Goal: Information Seeking & Learning: Learn about a topic

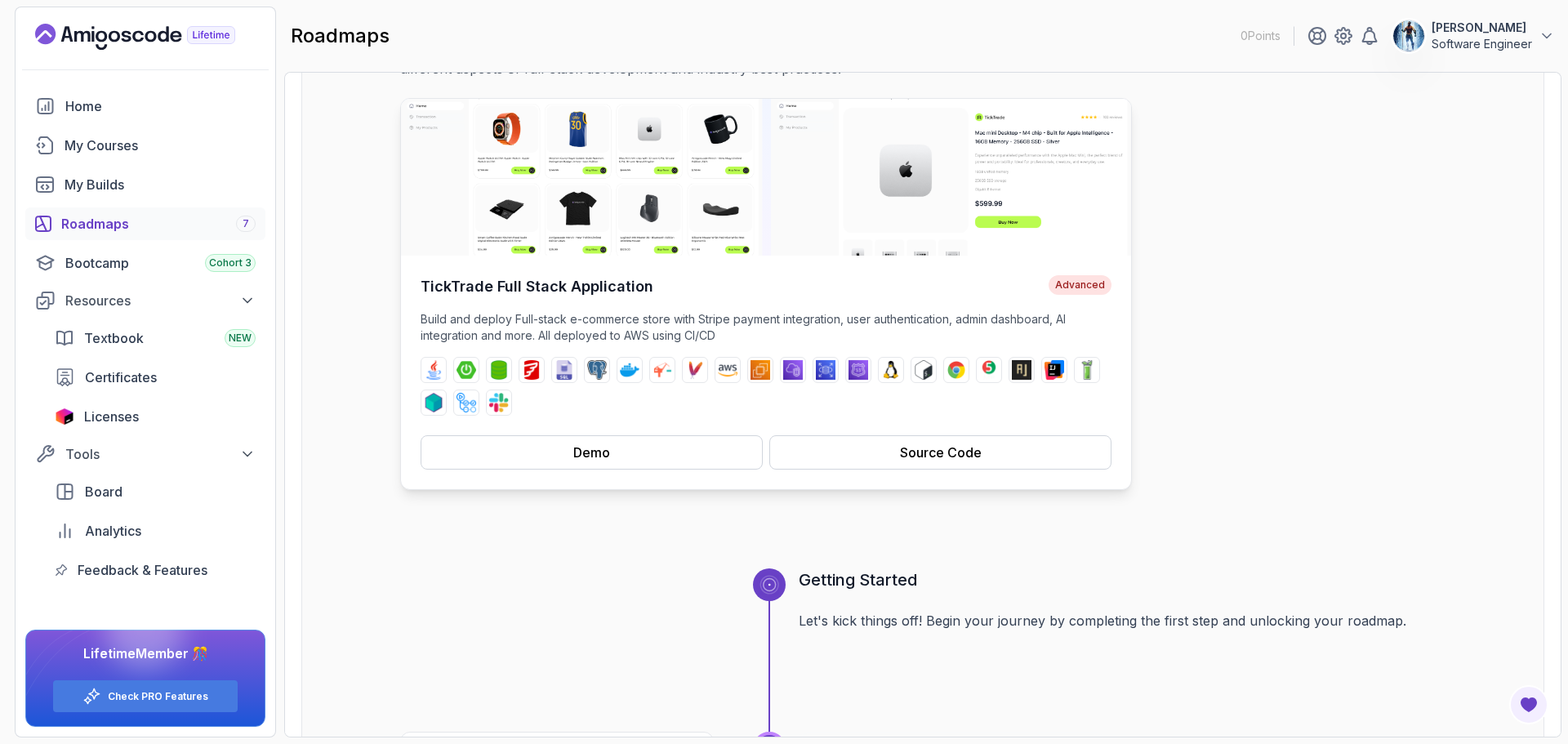
scroll to position [245, 0]
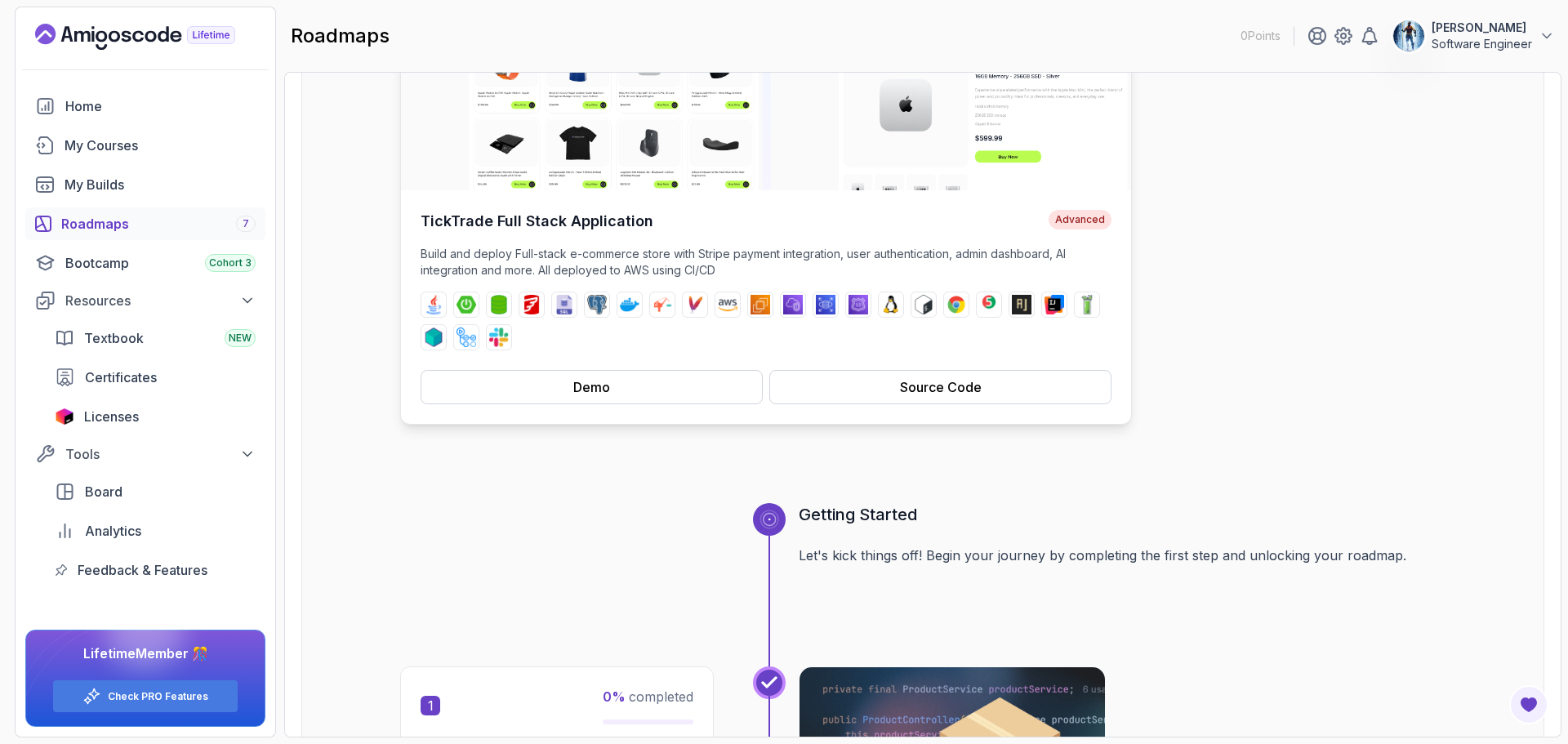
click at [607, 411] on div "TickTrade Full Stack Application Advanced Build and deploy Full-stack e-commerc…" at bounding box center [766, 308] width 730 height 234
click at [505, 306] on img at bounding box center [498, 305] width 19 height 19
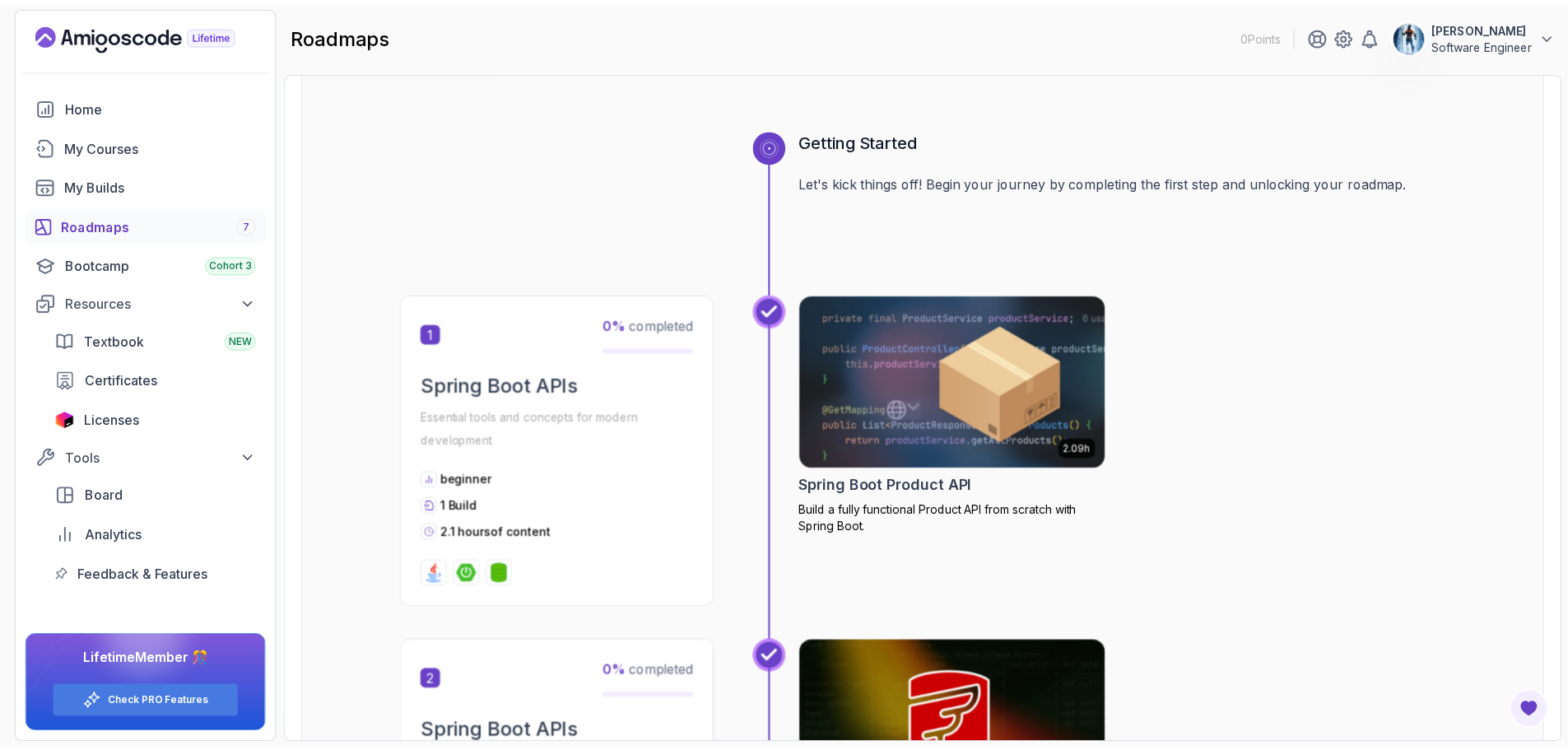
scroll to position [659, 0]
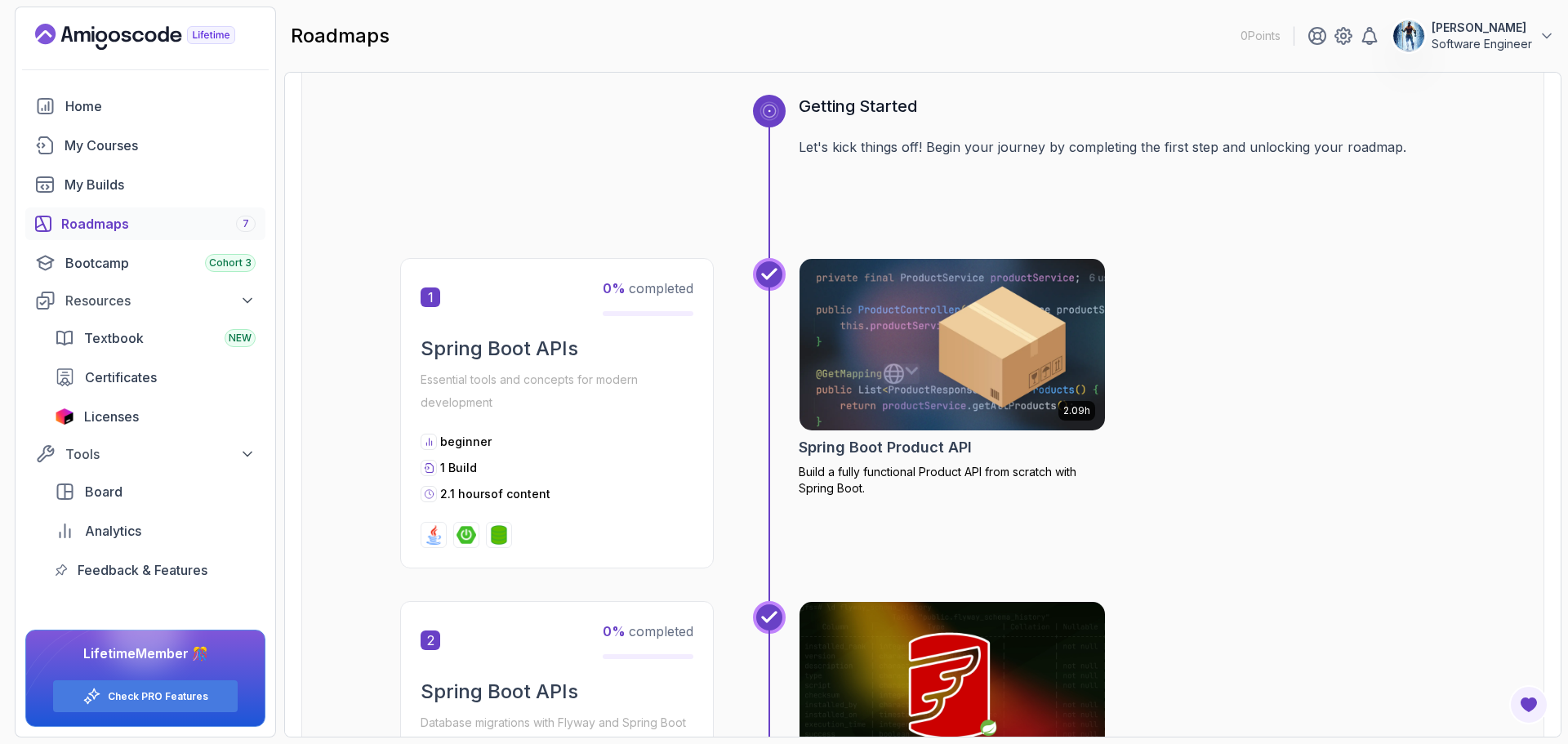
click at [1009, 384] on img at bounding box center [952, 344] width 321 height 179
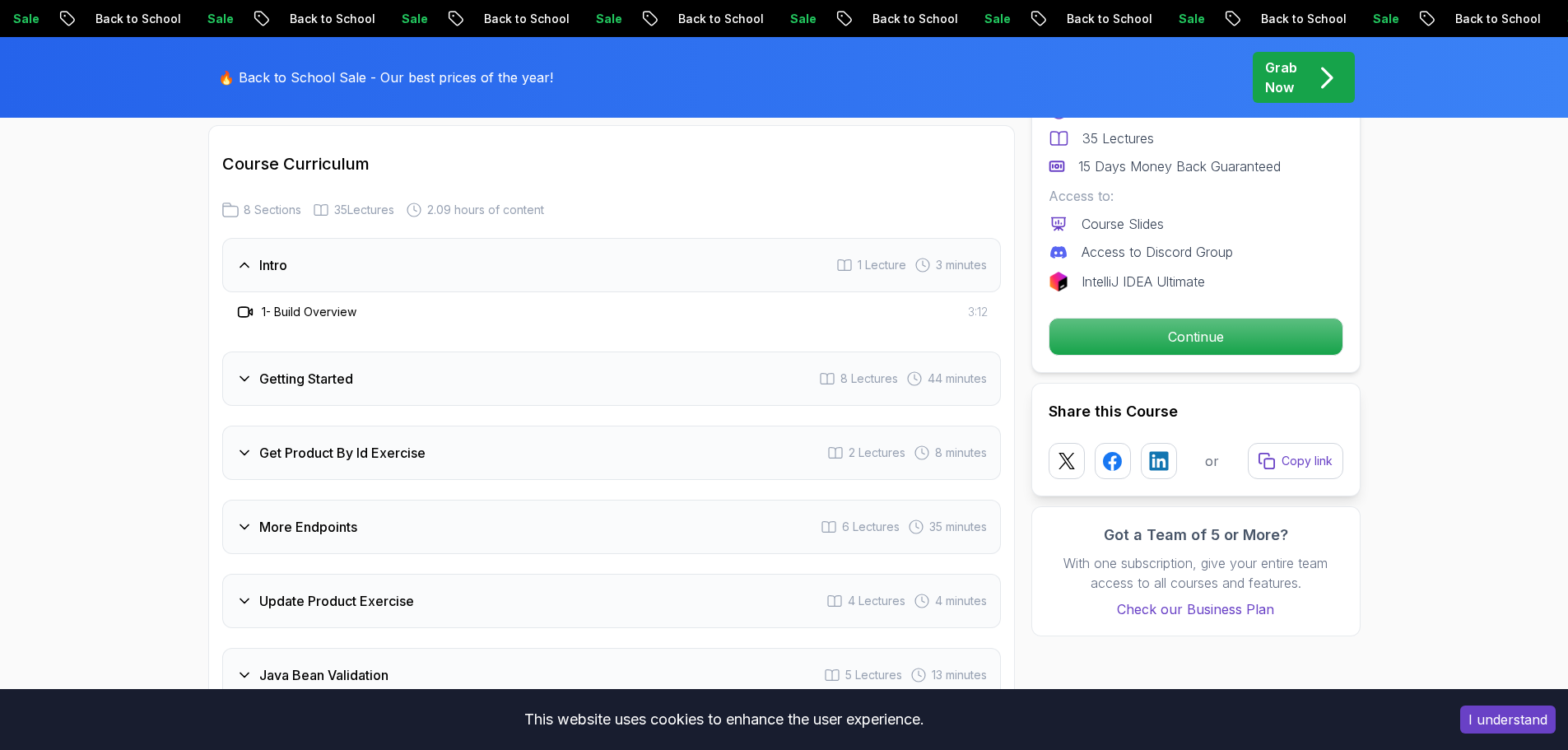
scroll to position [2059, 0]
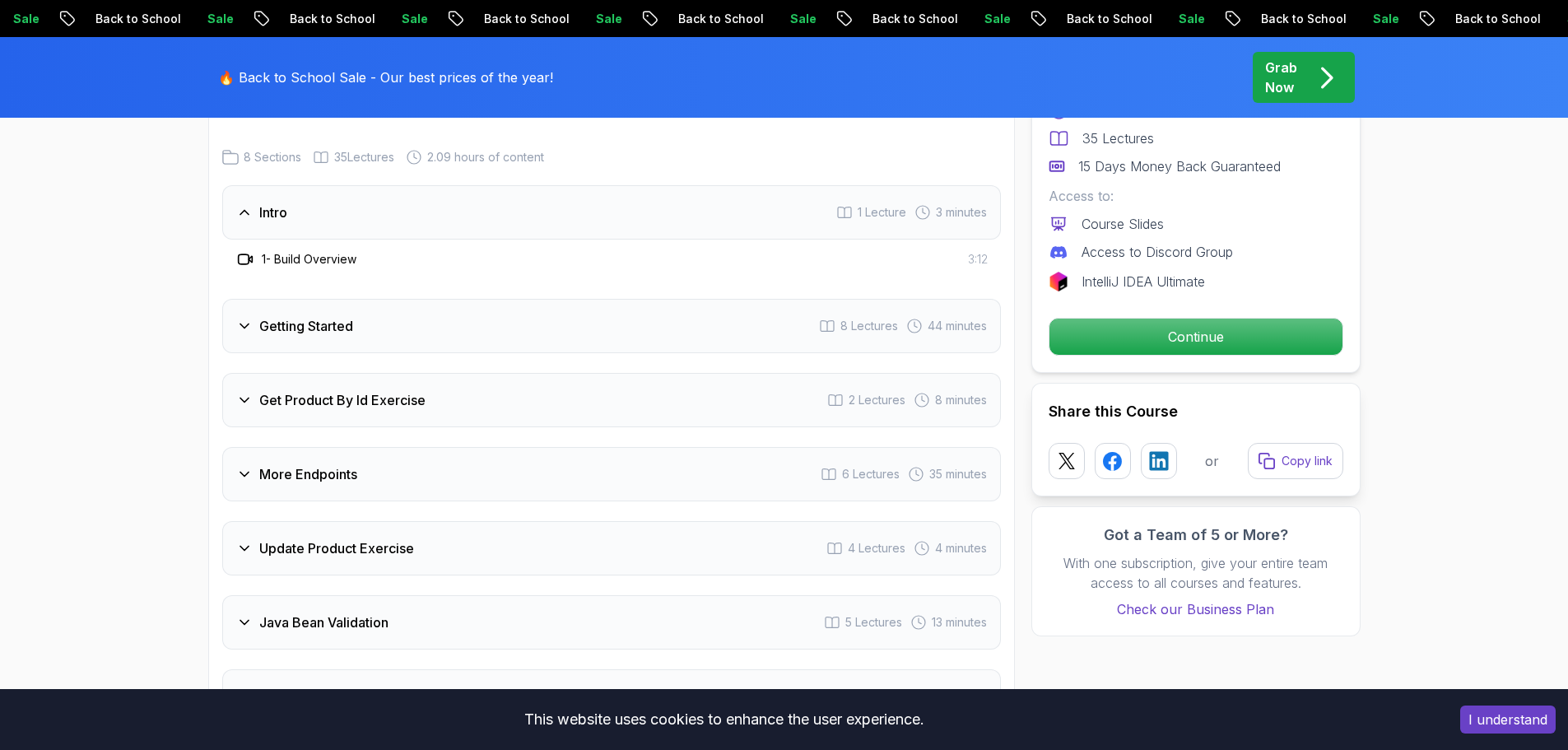
click at [515, 320] on div "Getting Started 8 Lectures 44 minutes" at bounding box center [612, 326] width 779 height 54
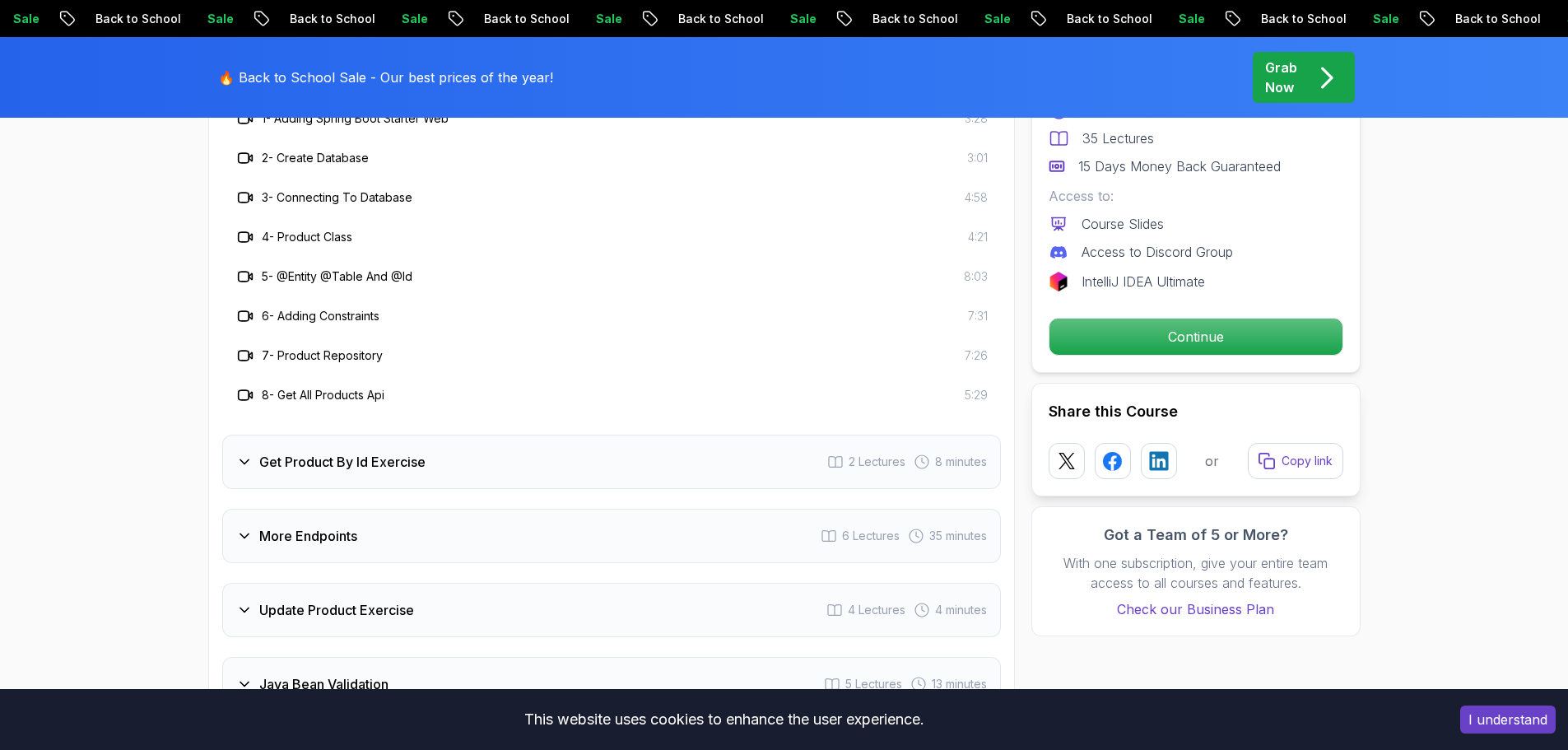
scroll to position [2388, 0]
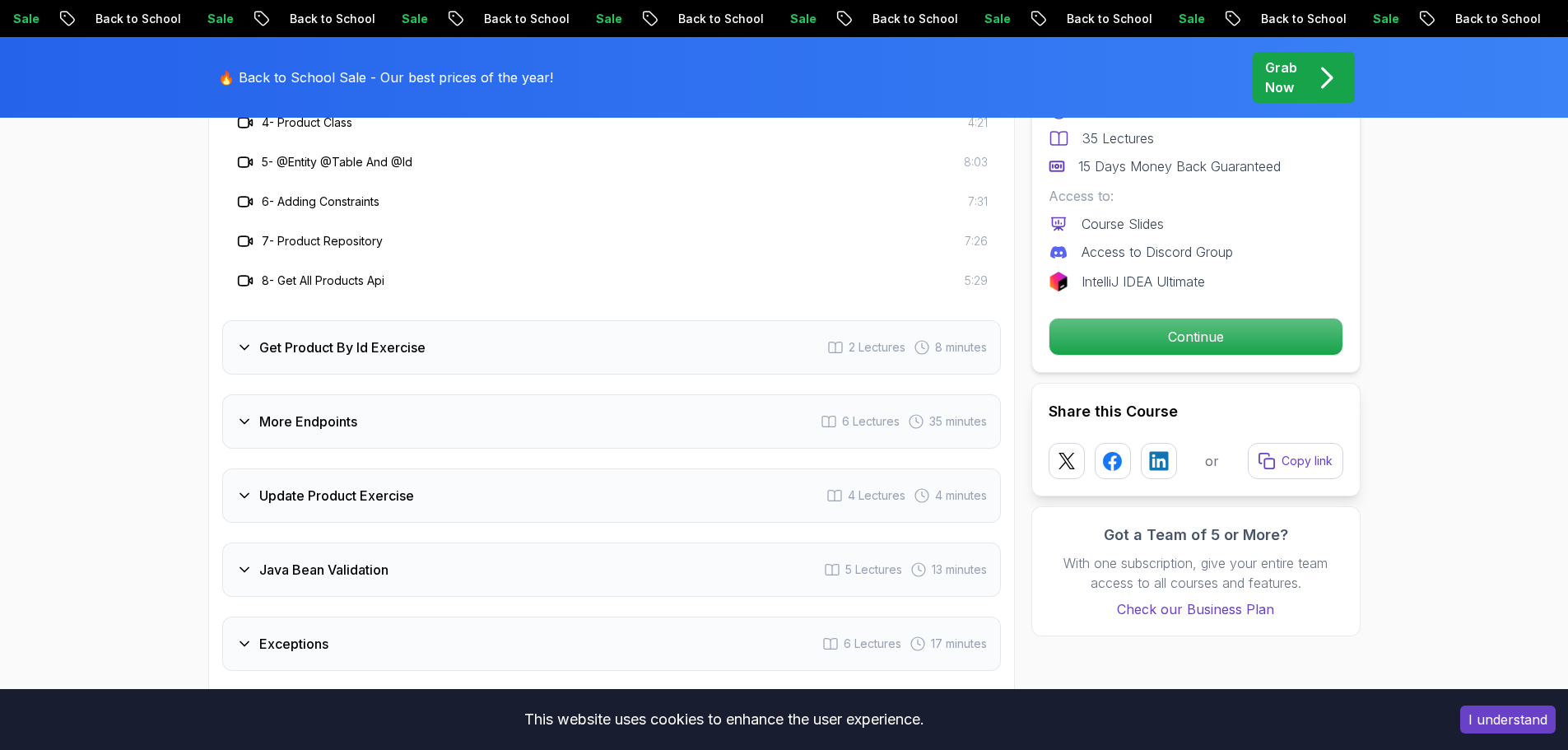
click at [495, 320] on div "Get Product By Id Exercise 2 Lectures 8 minutes" at bounding box center [612, 347] width 779 height 54
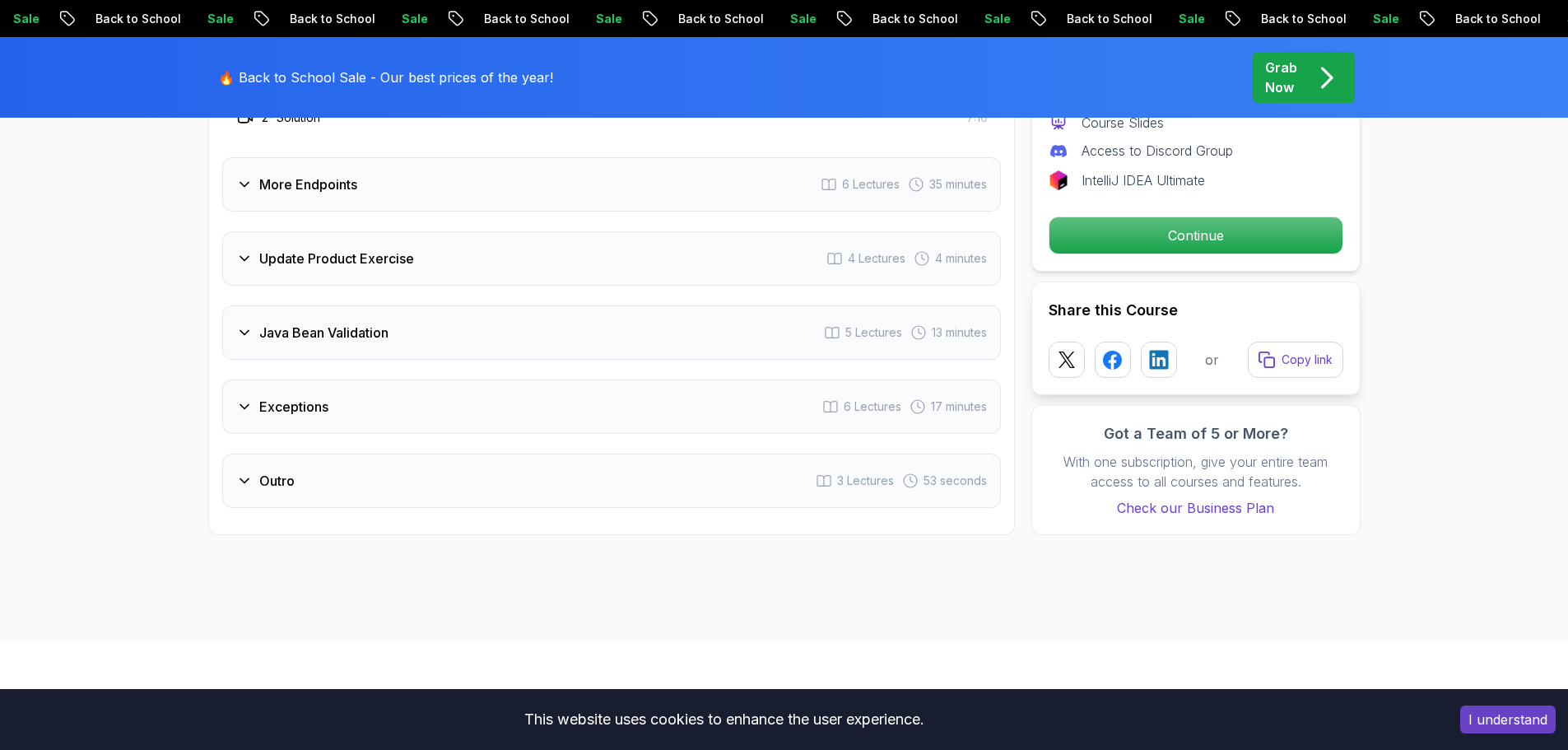
click at [495, 320] on div "Java Bean Validation 5 Lectures 13 minutes" at bounding box center [612, 332] width 779 height 54
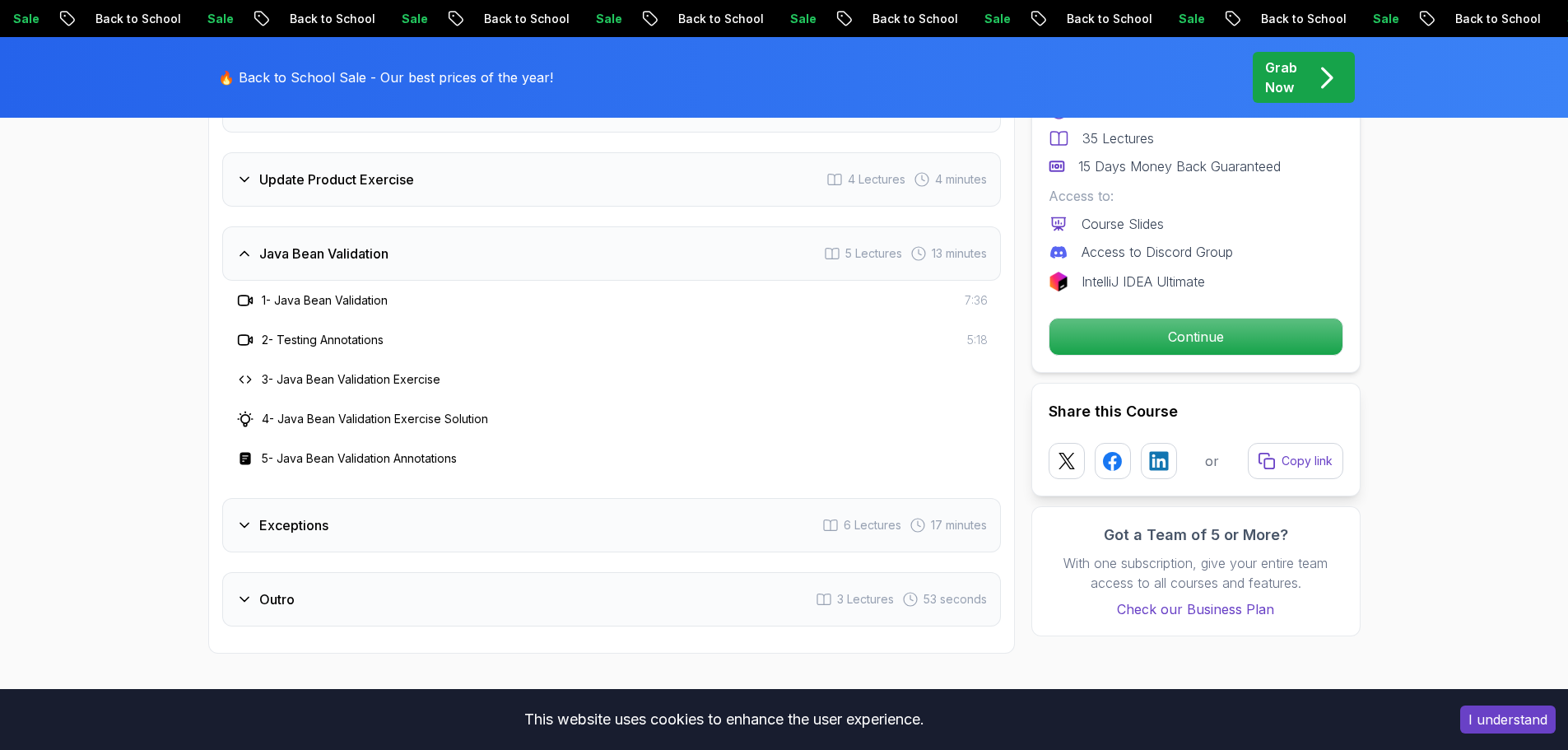
click at [474, 228] on div "Java Bean Validation 5 Lectures 13 minutes" at bounding box center [612, 253] width 779 height 54
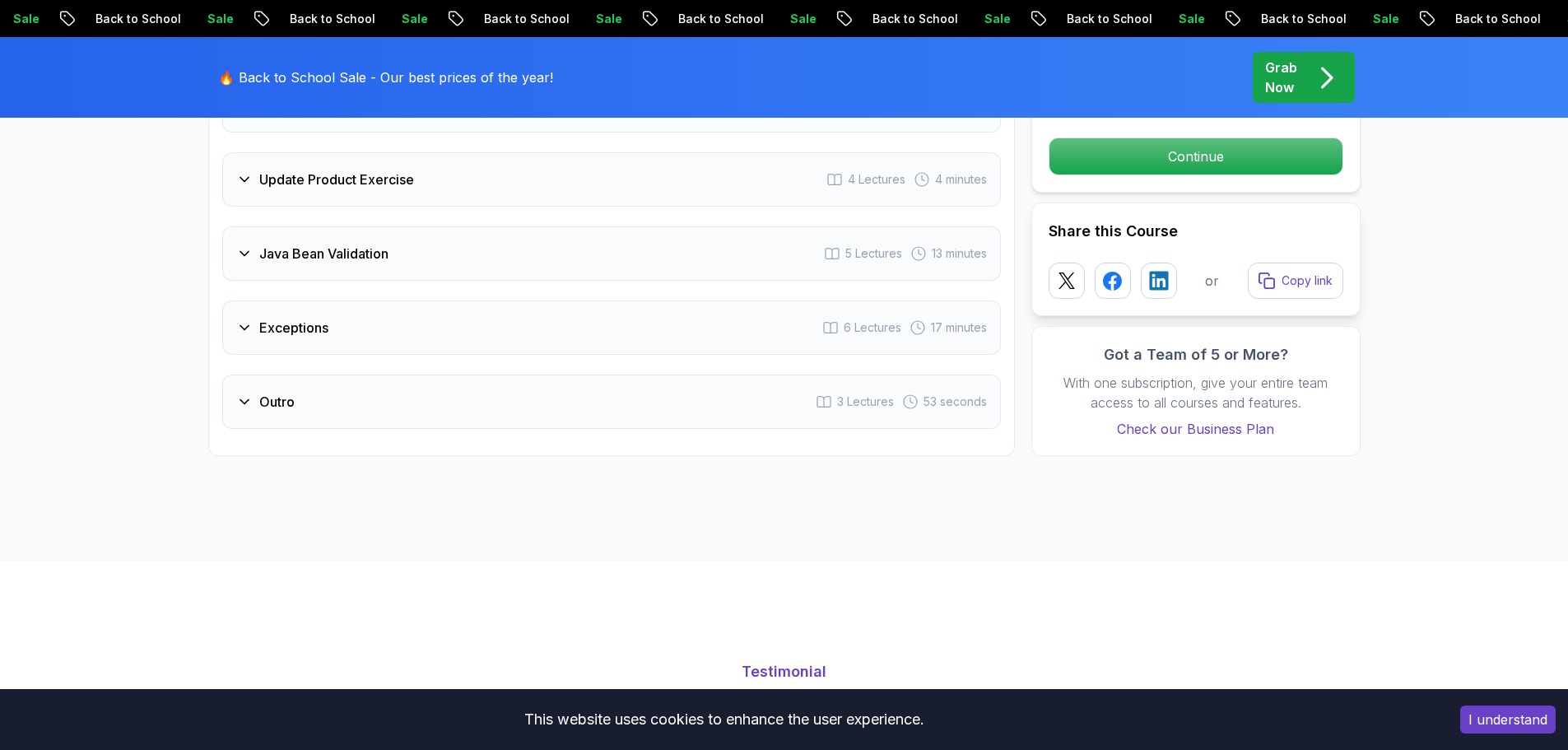
click at [399, 304] on div "Exceptions 6 Lectures 17 minutes" at bounding box center [612, 328] width 779 height 54
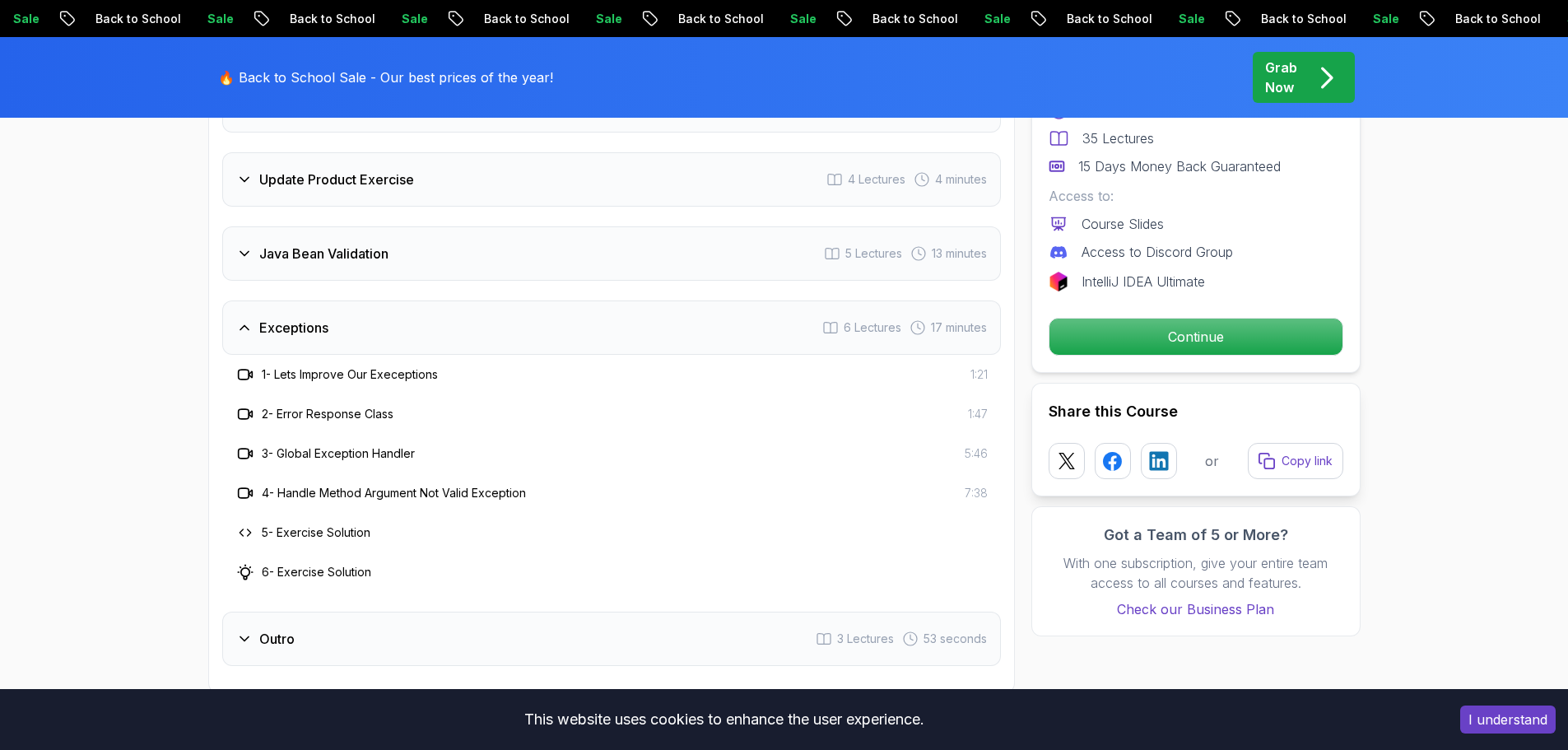
click at [399, 303] on div "Exceptions 6 Lectures 17 minutes" at bounding box center [612, 328] width 779 height 54
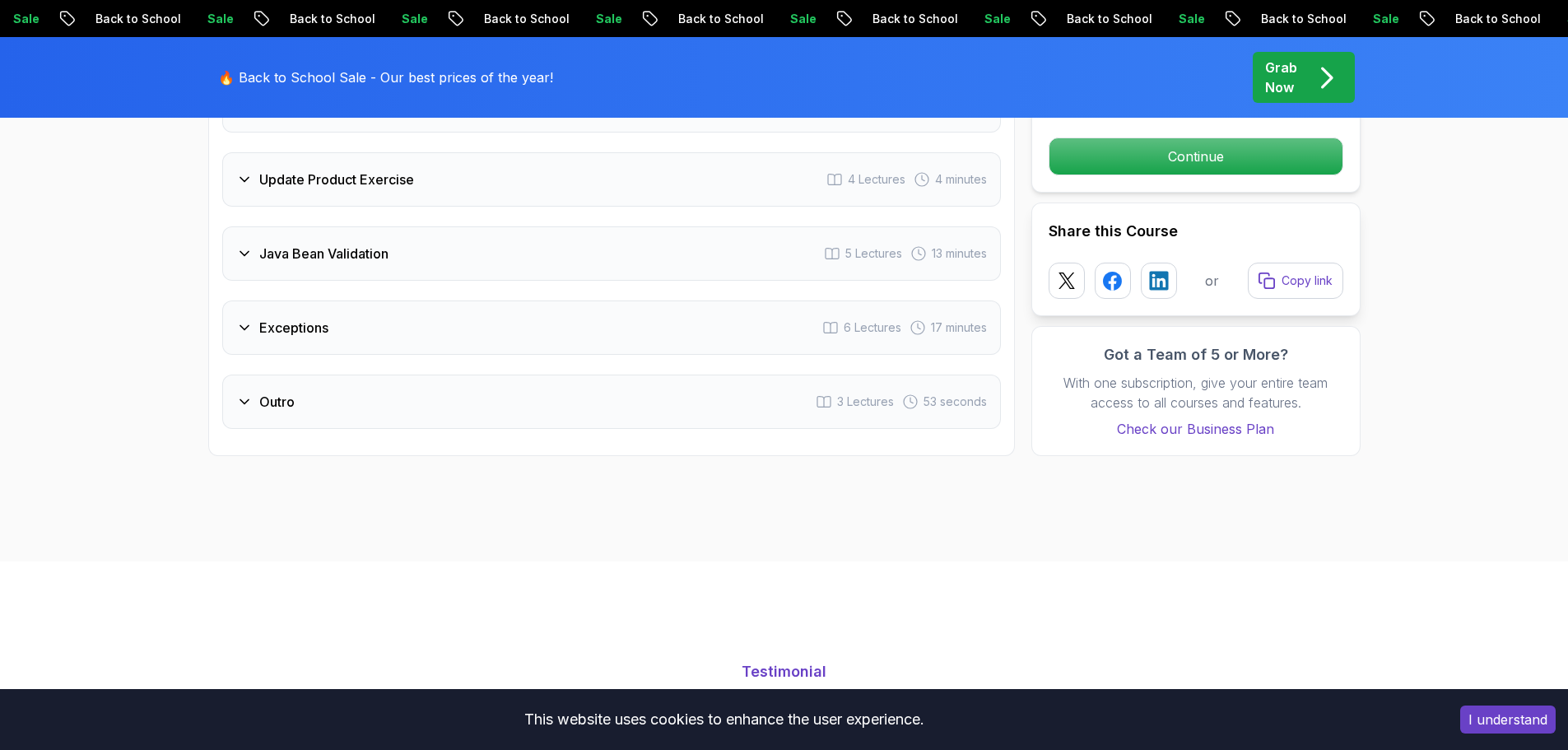
click at [356, 402] on div "Outro 3 Lectures 53 seconds" at bounding box center [612, 402] width 779 height 54
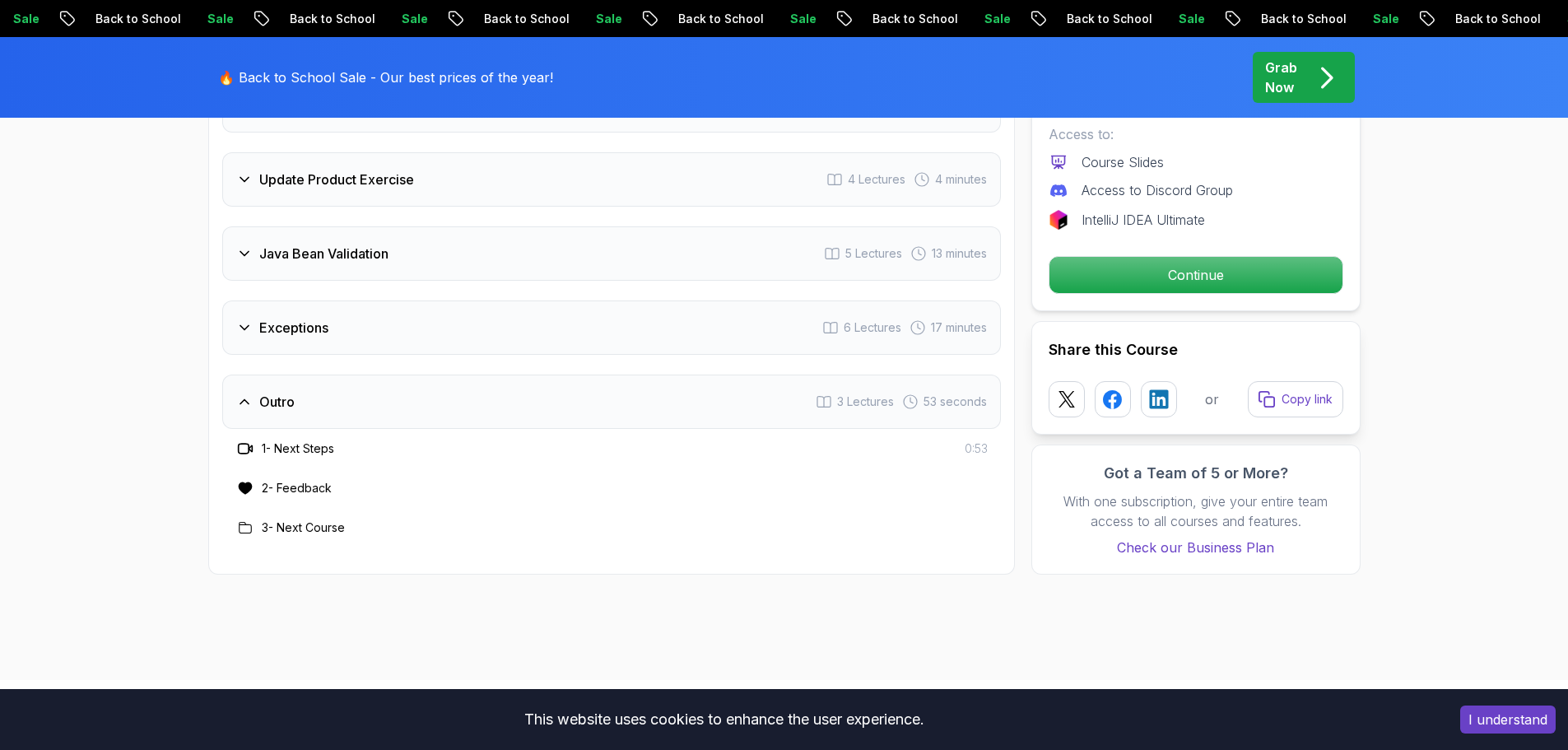
click at [356, 392] on div "Outro 3 Lectures 53 seconds" at bounding box center [612, 402] width 779 height 54
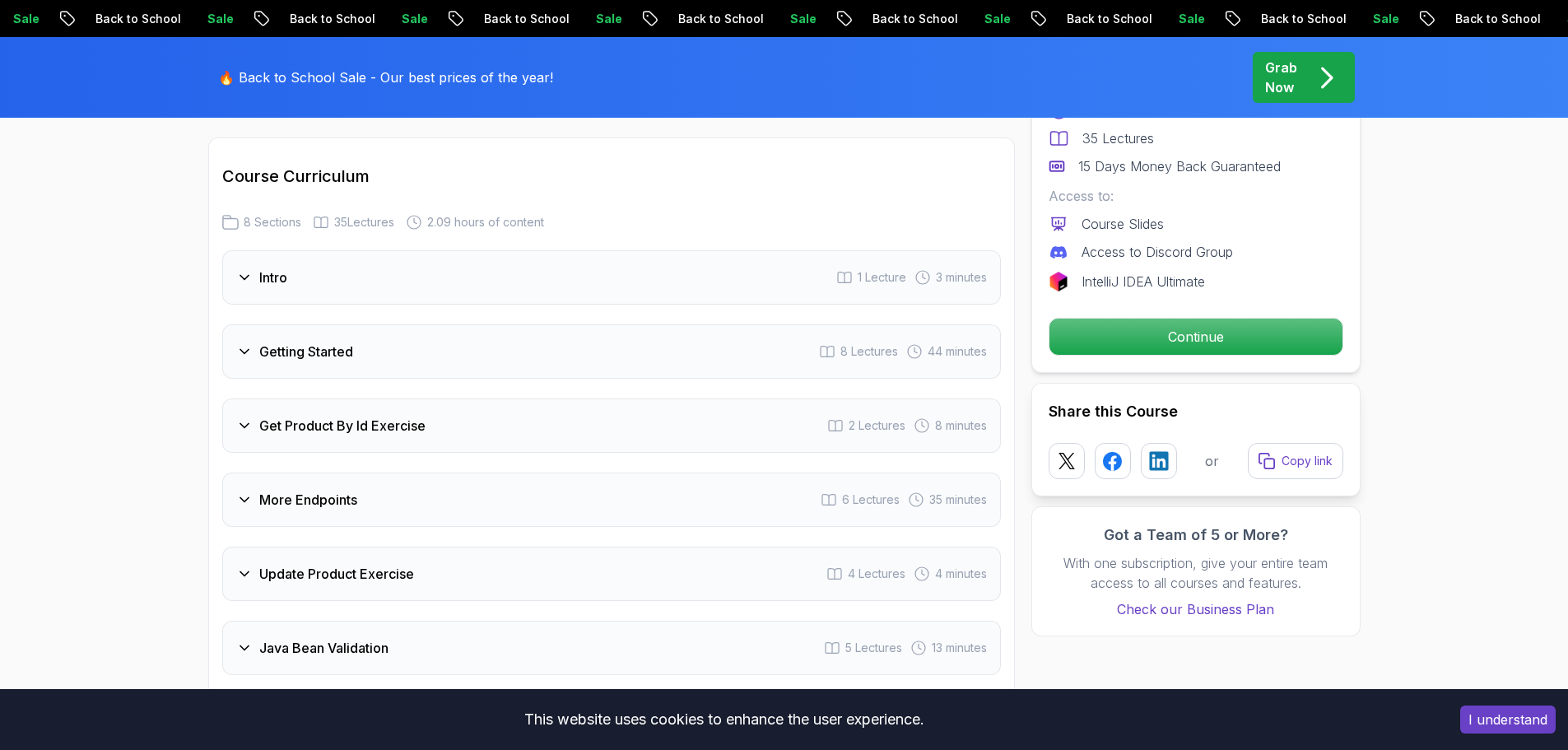
scroll to position [1729, 0]
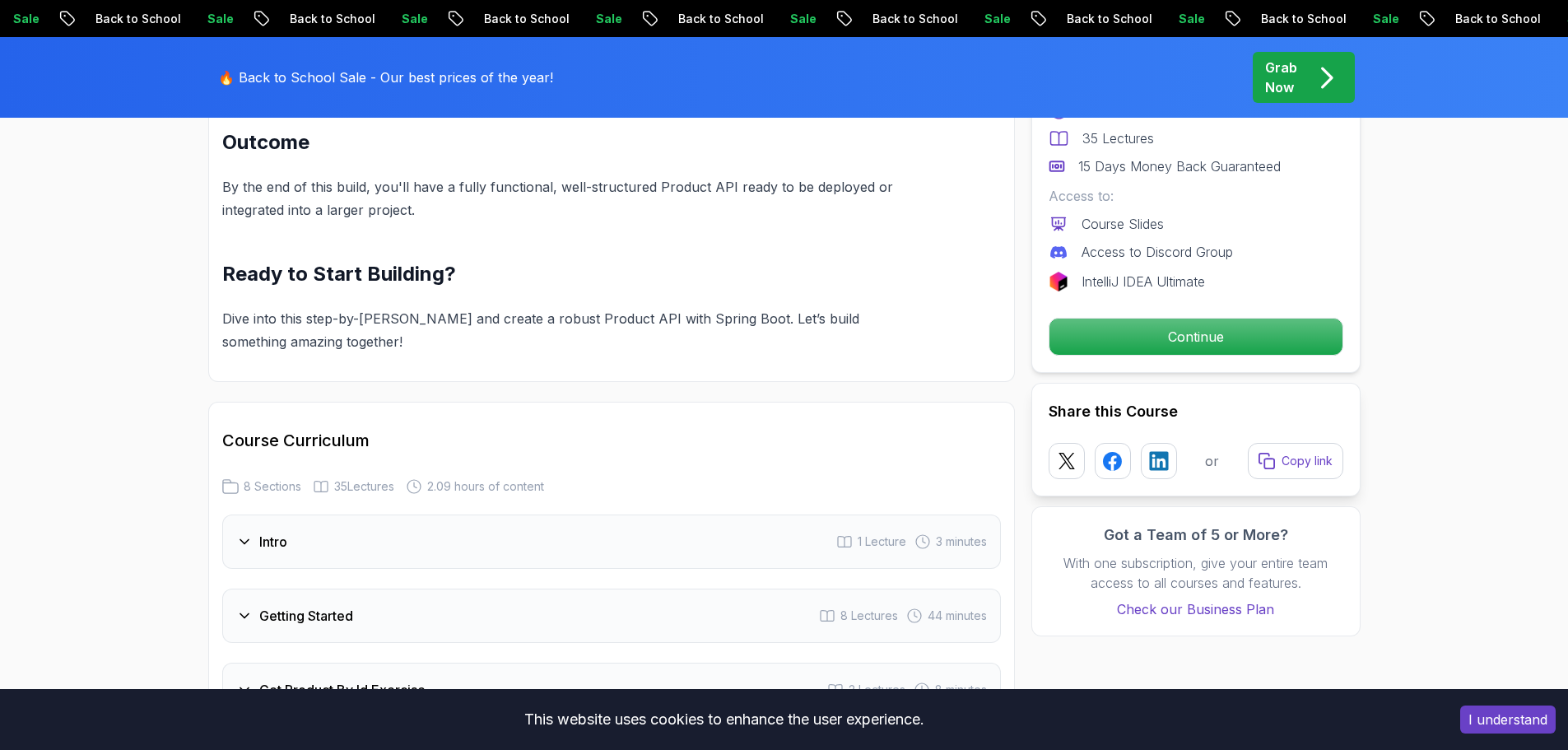
click at [371, 515] on div "Intro 1 Lecture 3 minutes" at bounding box center [612, 542] width 779 height 54
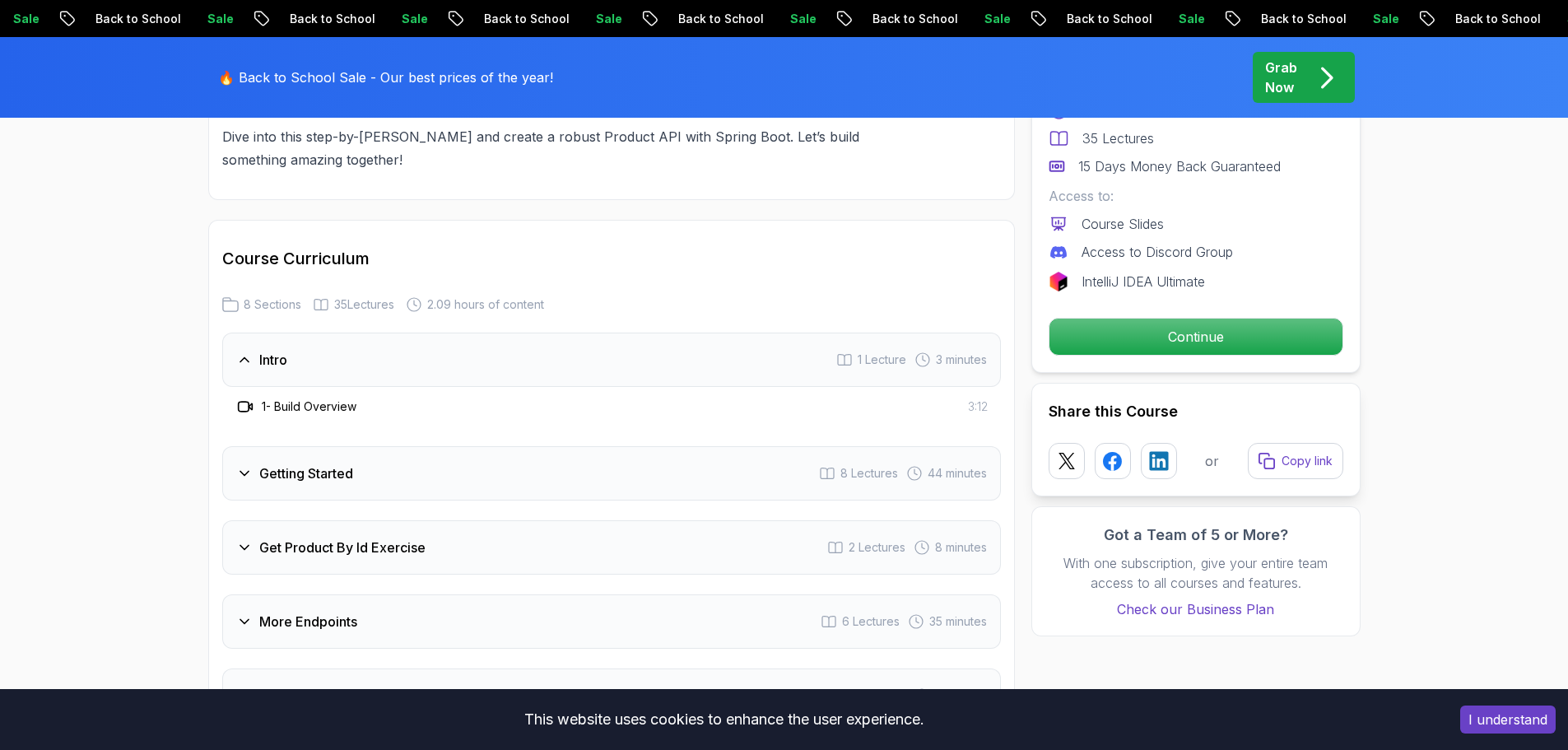
scroll to position [1976, 0]
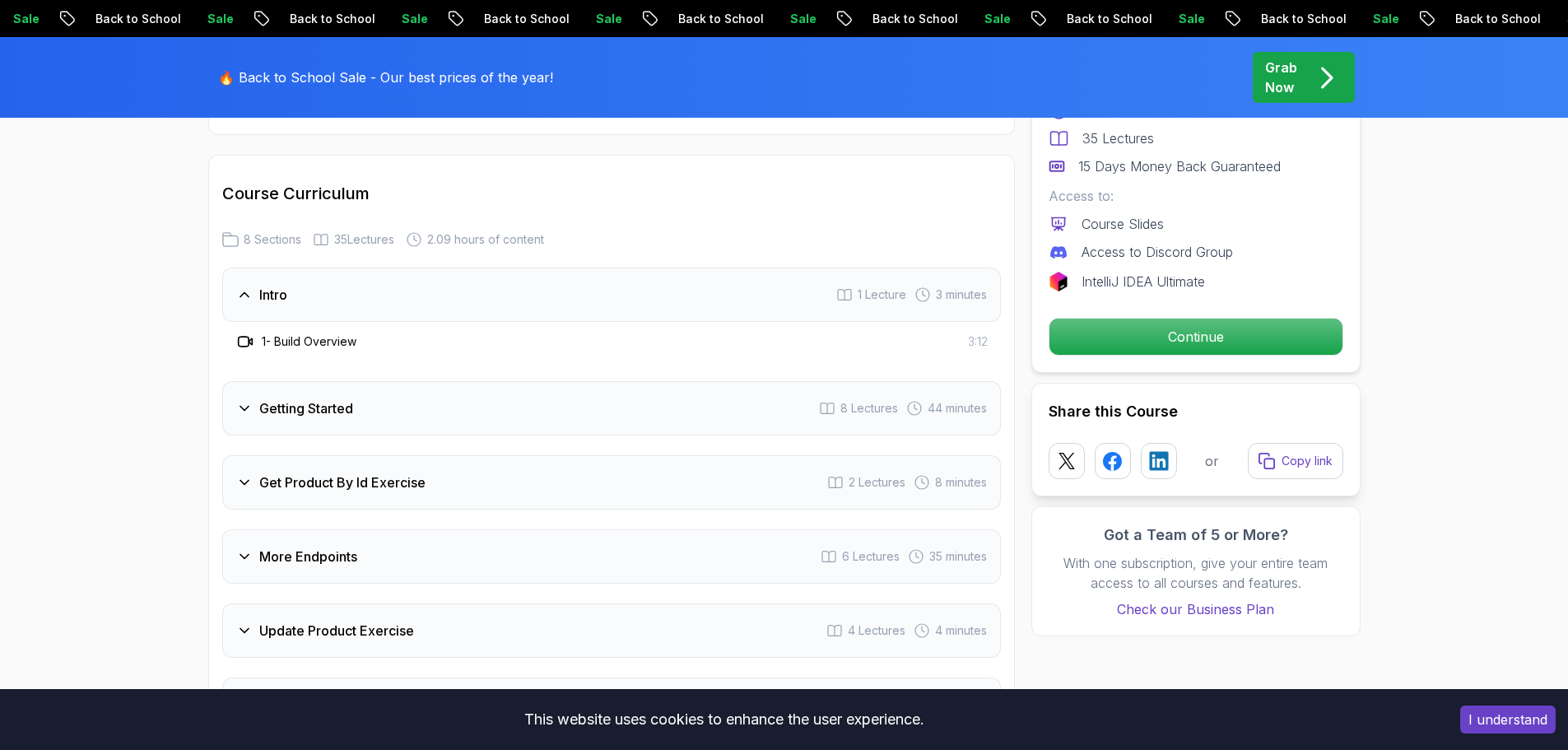
click at [327, 333] on h3 "1 - Build Overview" at bounding box center [309, 341] width 95 height 16
click at [1282, 320] on p "Continue" at bounding box center [1195, 337] width 278 height 35
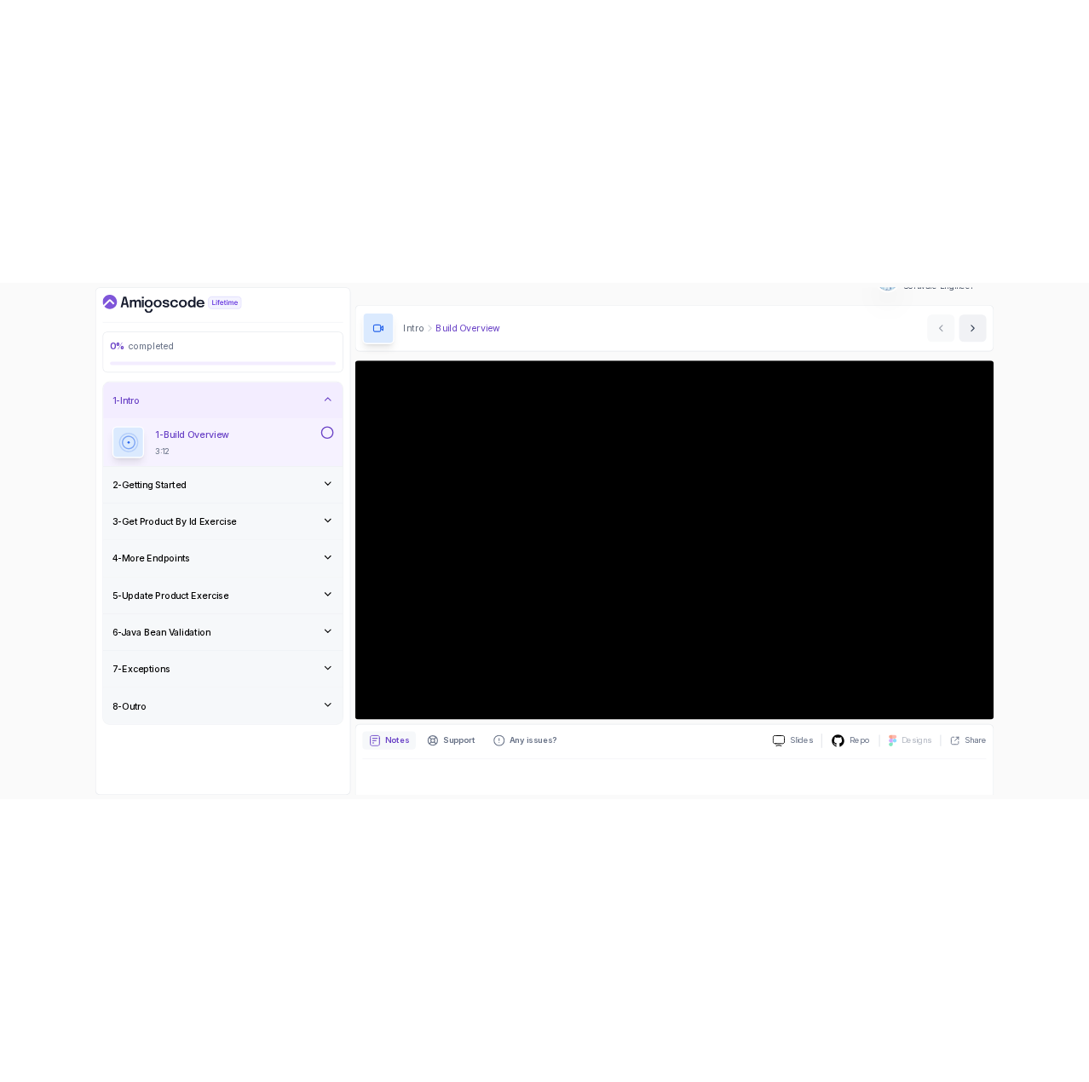
scroll to position [40, 0]
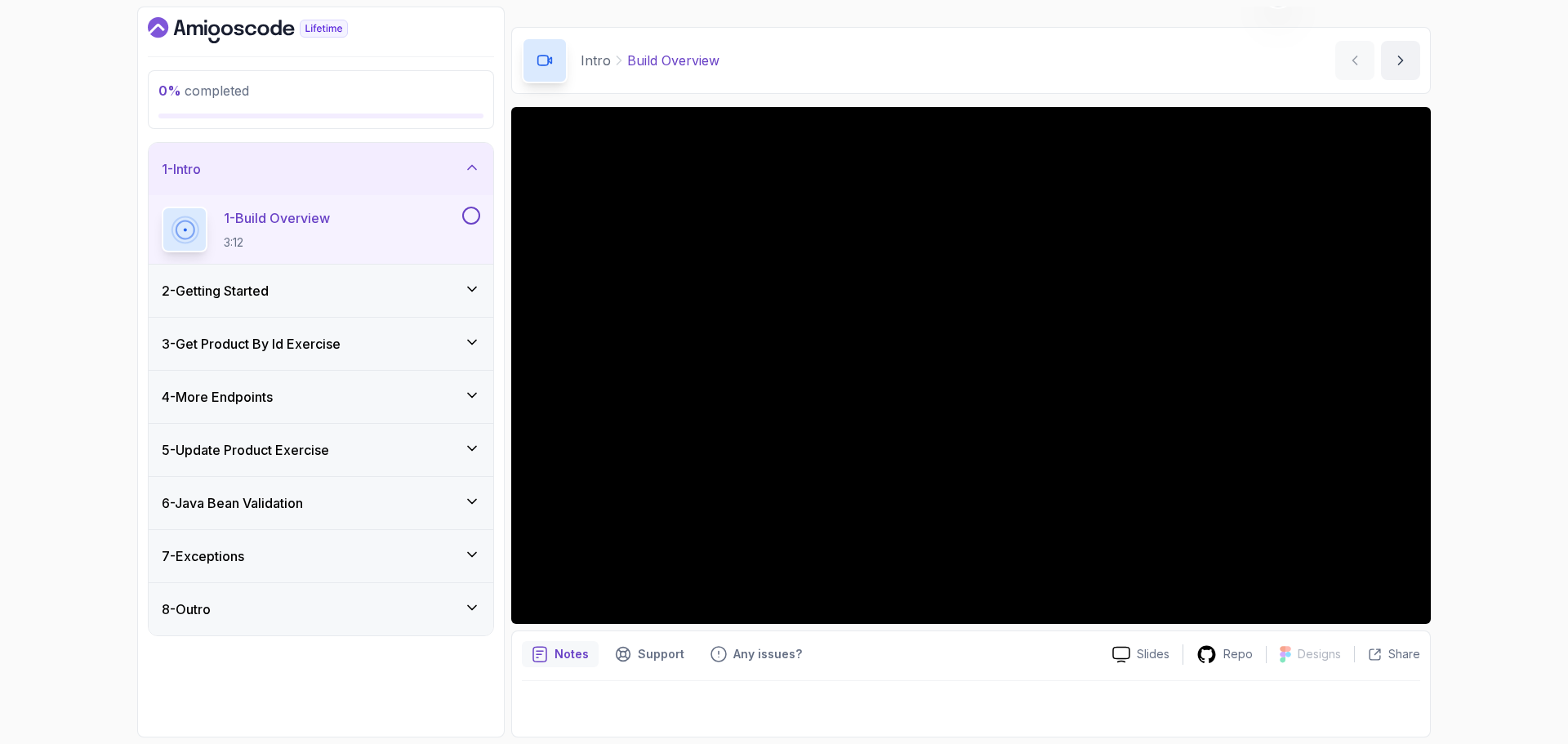
click at [1465, 312] on div "0 % completed 1 - Intro 1 - Build Overview 3:12 2 - Getting Started 3 - Get Pro…" at bounding box center [784, 372] width 1568 height 744
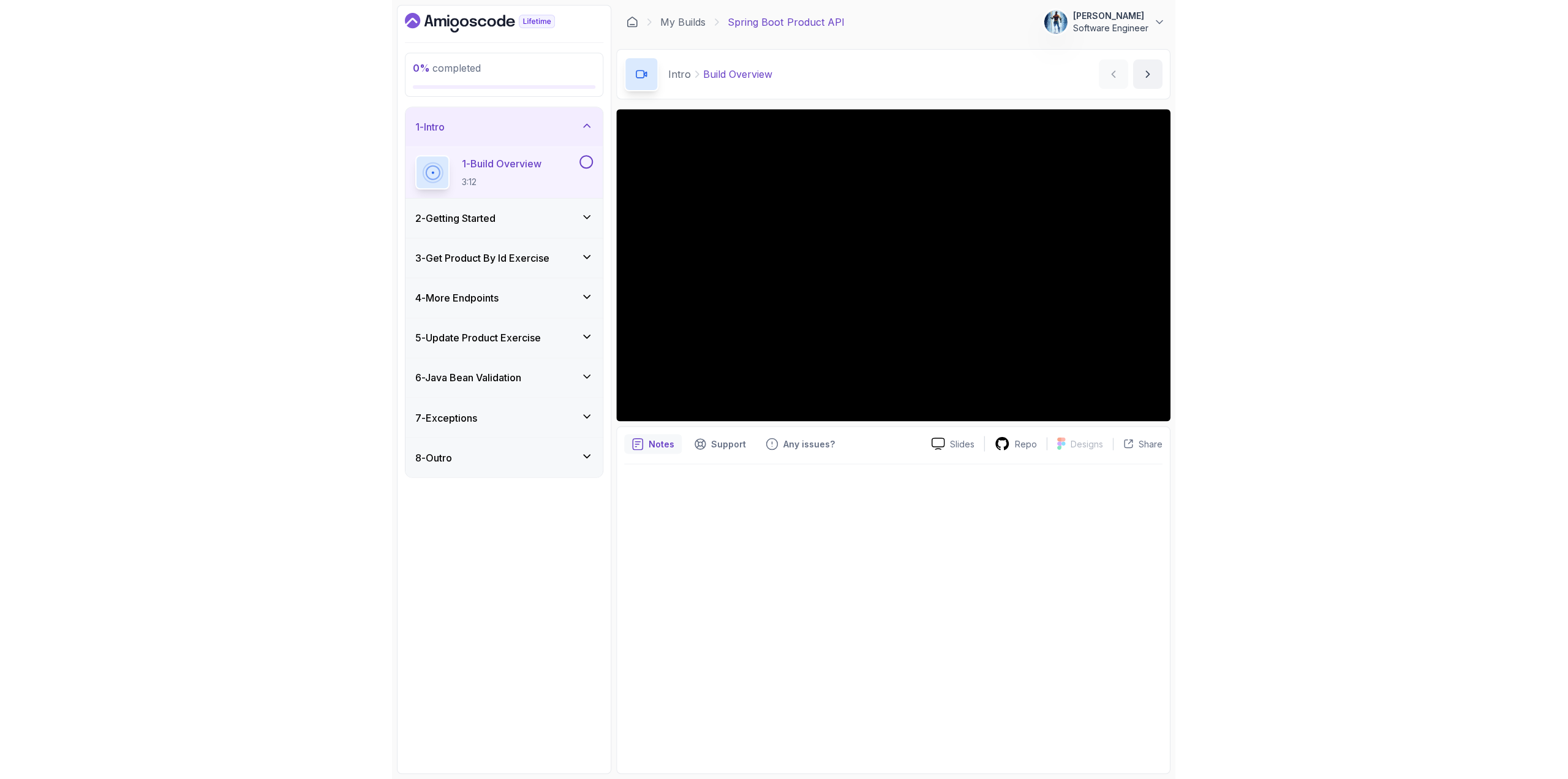
scroll to position [0, 0]
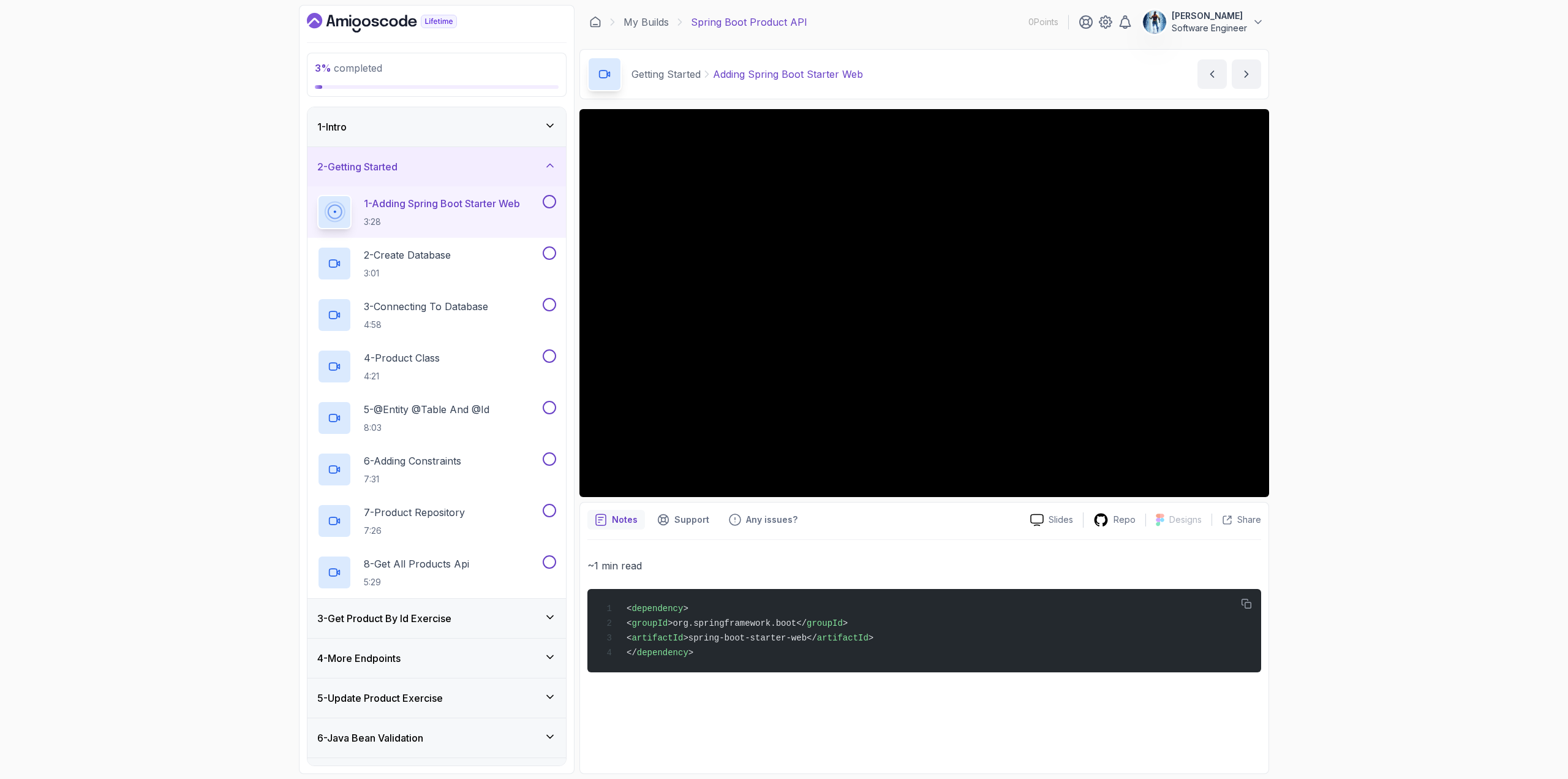
click at [537, 135] on div "1 - Intro" at bounding box center [437, 127] width 259 height 40
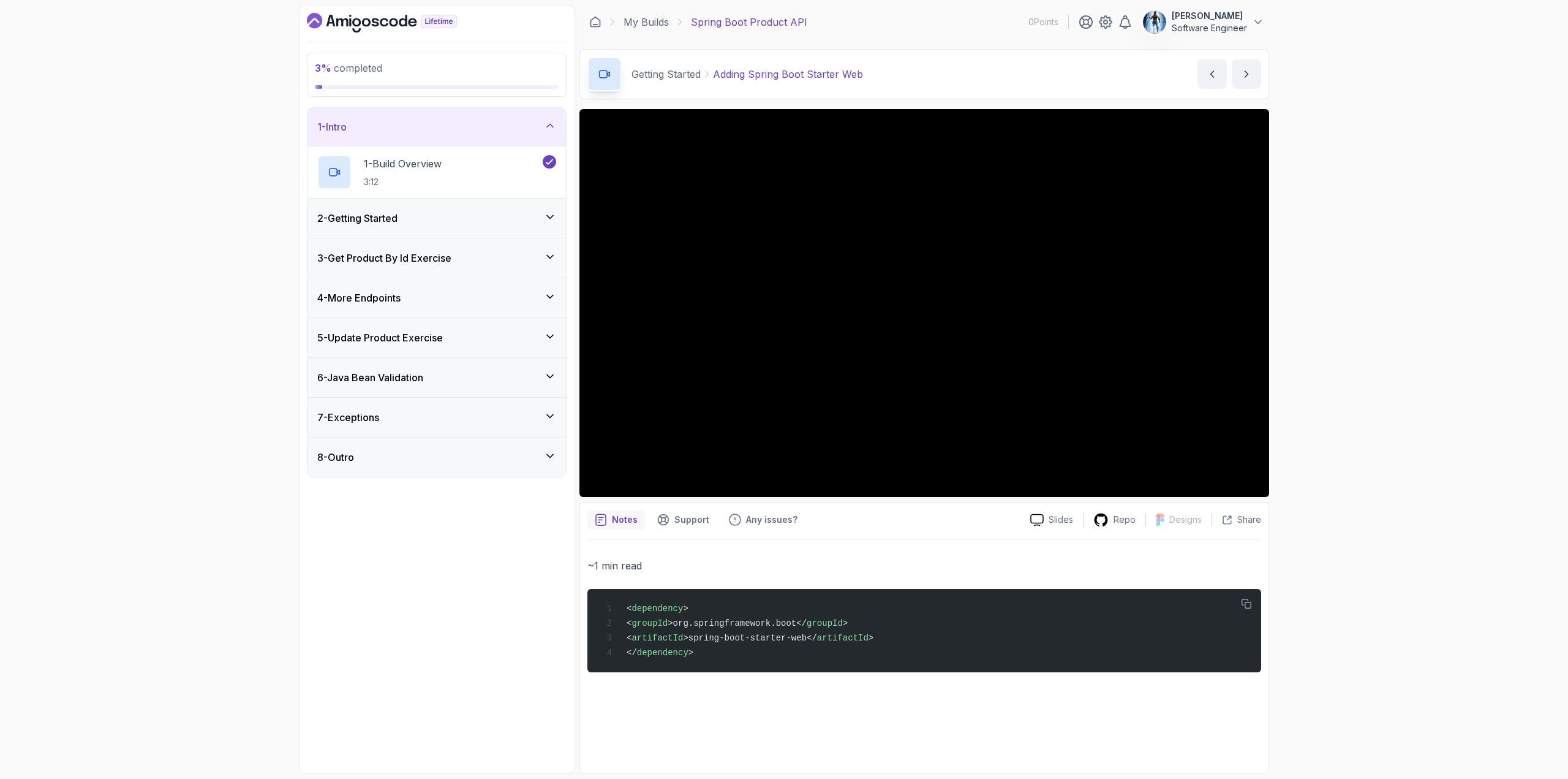
click at [507, 137] on div "1 - Intro" at bounding box center [437, 127] width 259 height 40
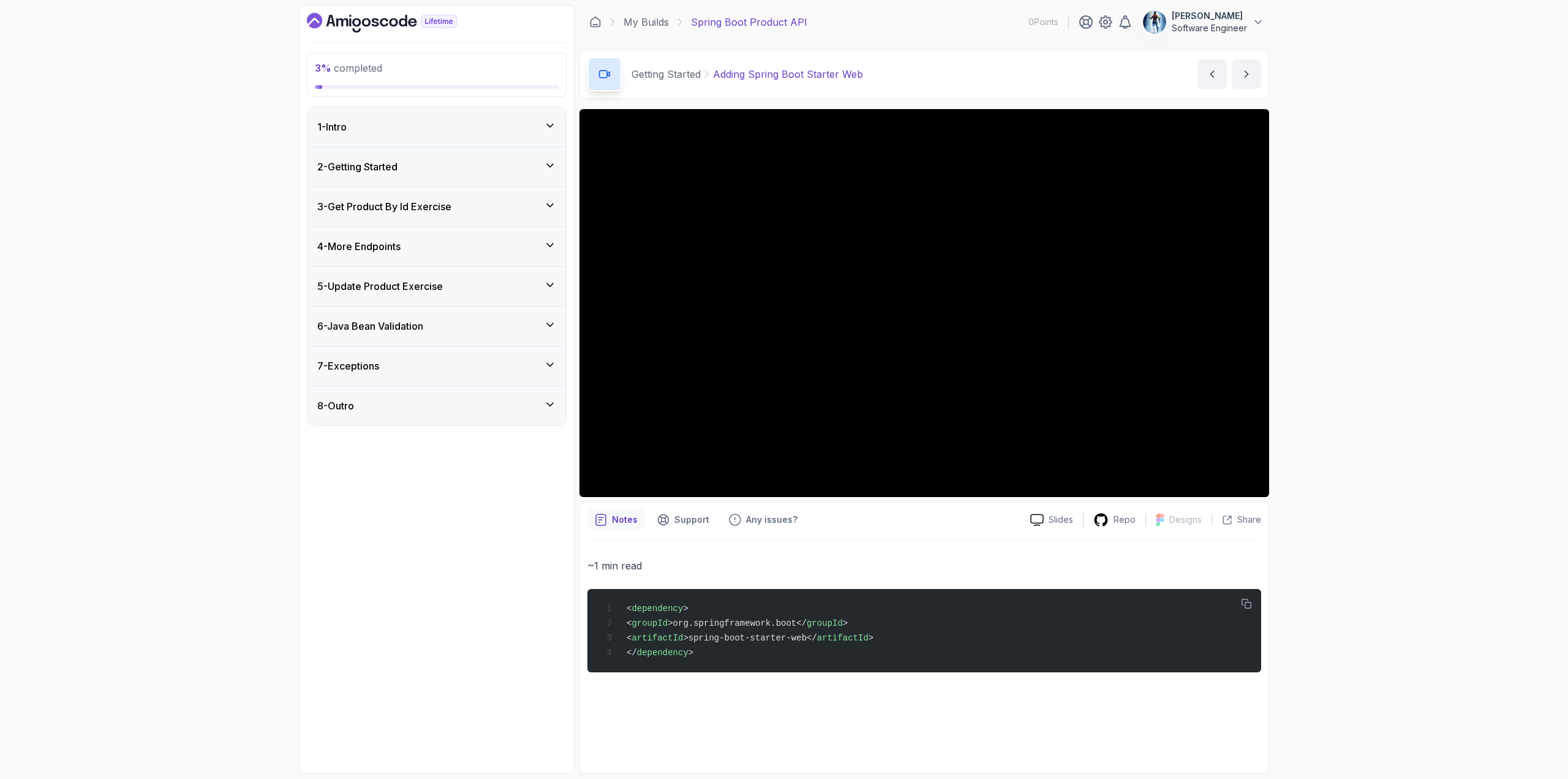
click at [510, 165] on div "2 - Getting Started" at bounding box center [436, 167] width 239 height 14
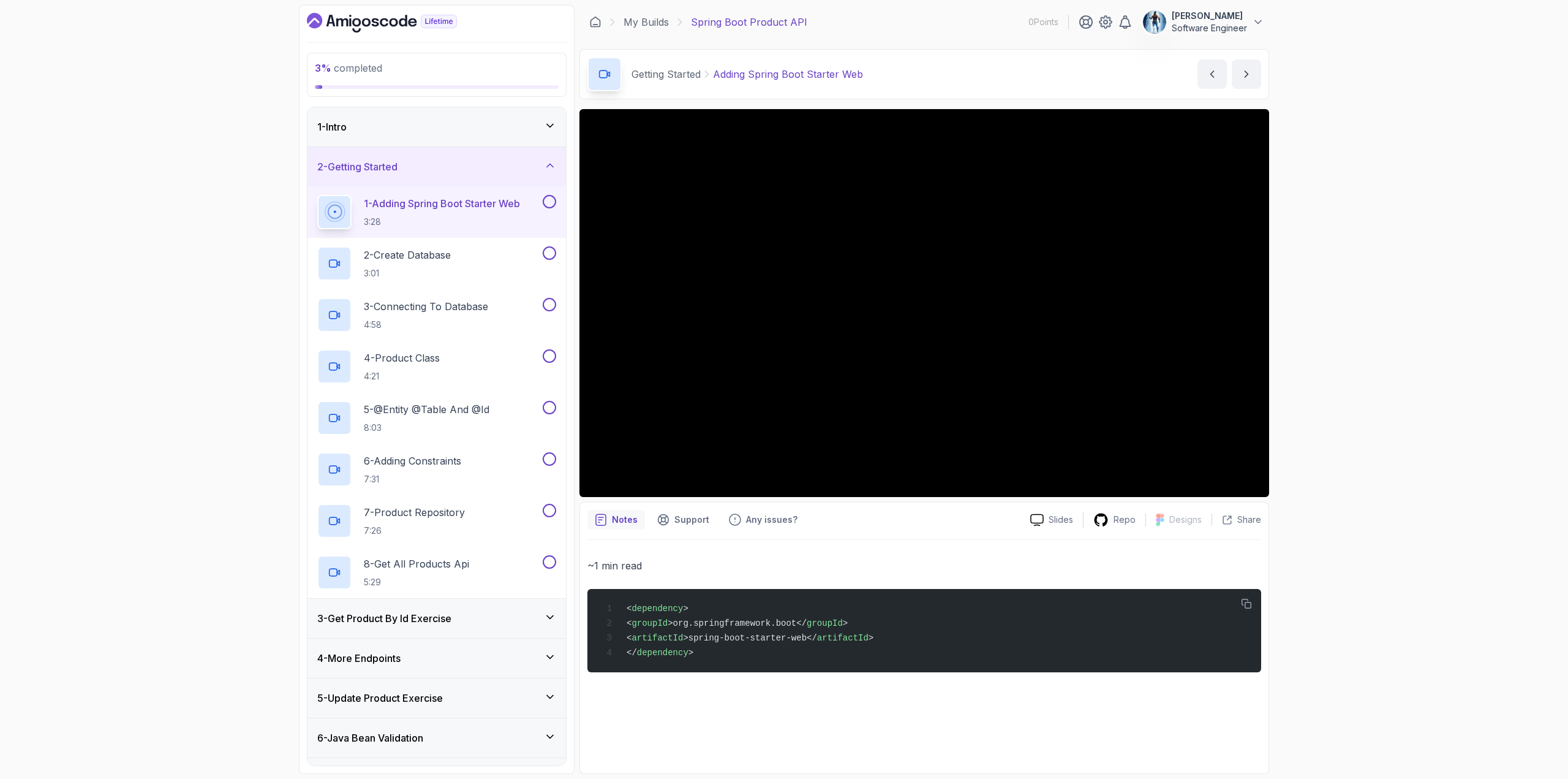
click at [430, 127] on div "1 - Intro" at bounding box center [436, 127] width 239 height 14
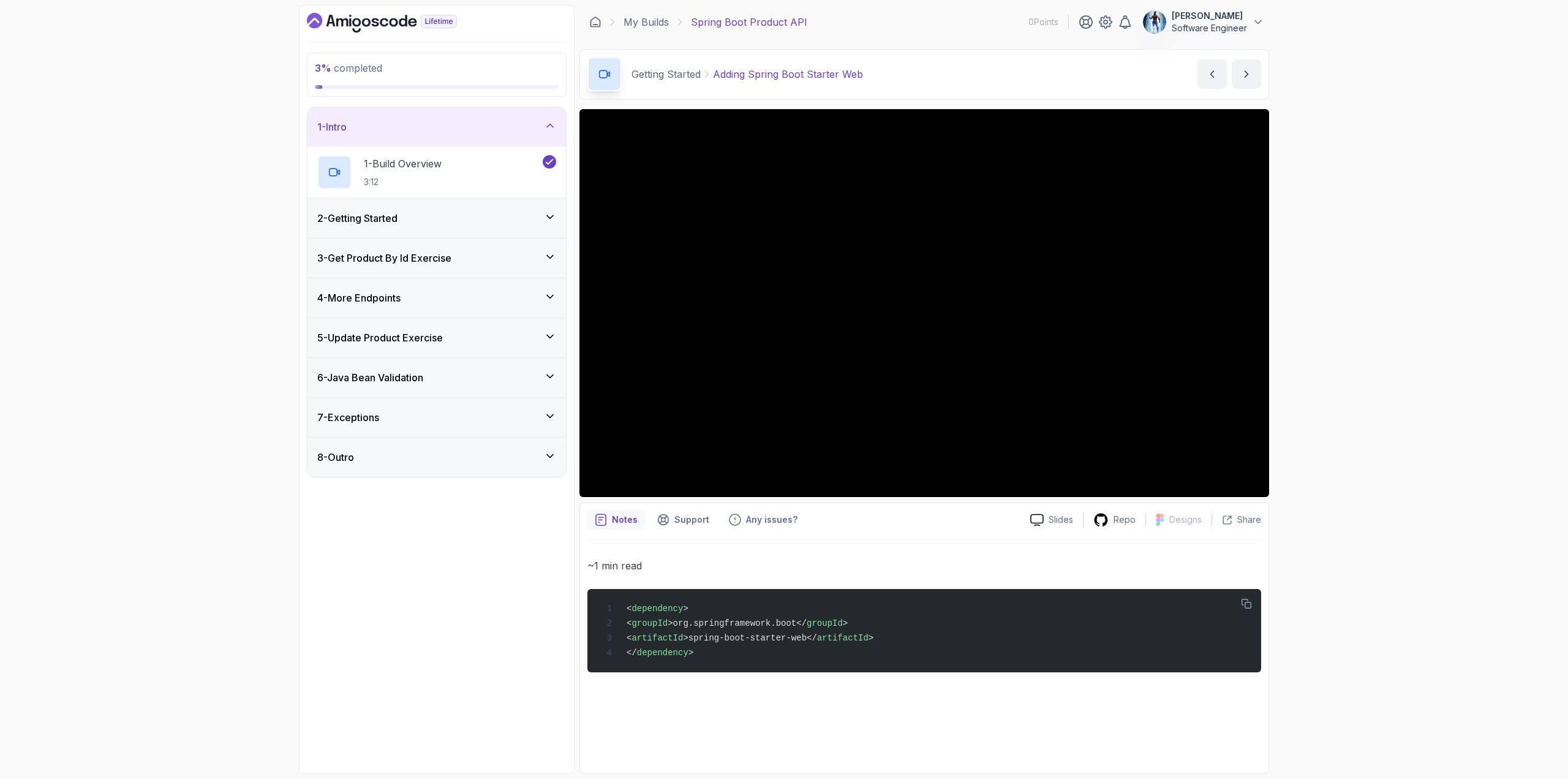
click at [430, 127] on div "1 - Intro" at bounding box center [436, 127] width 239 height 14
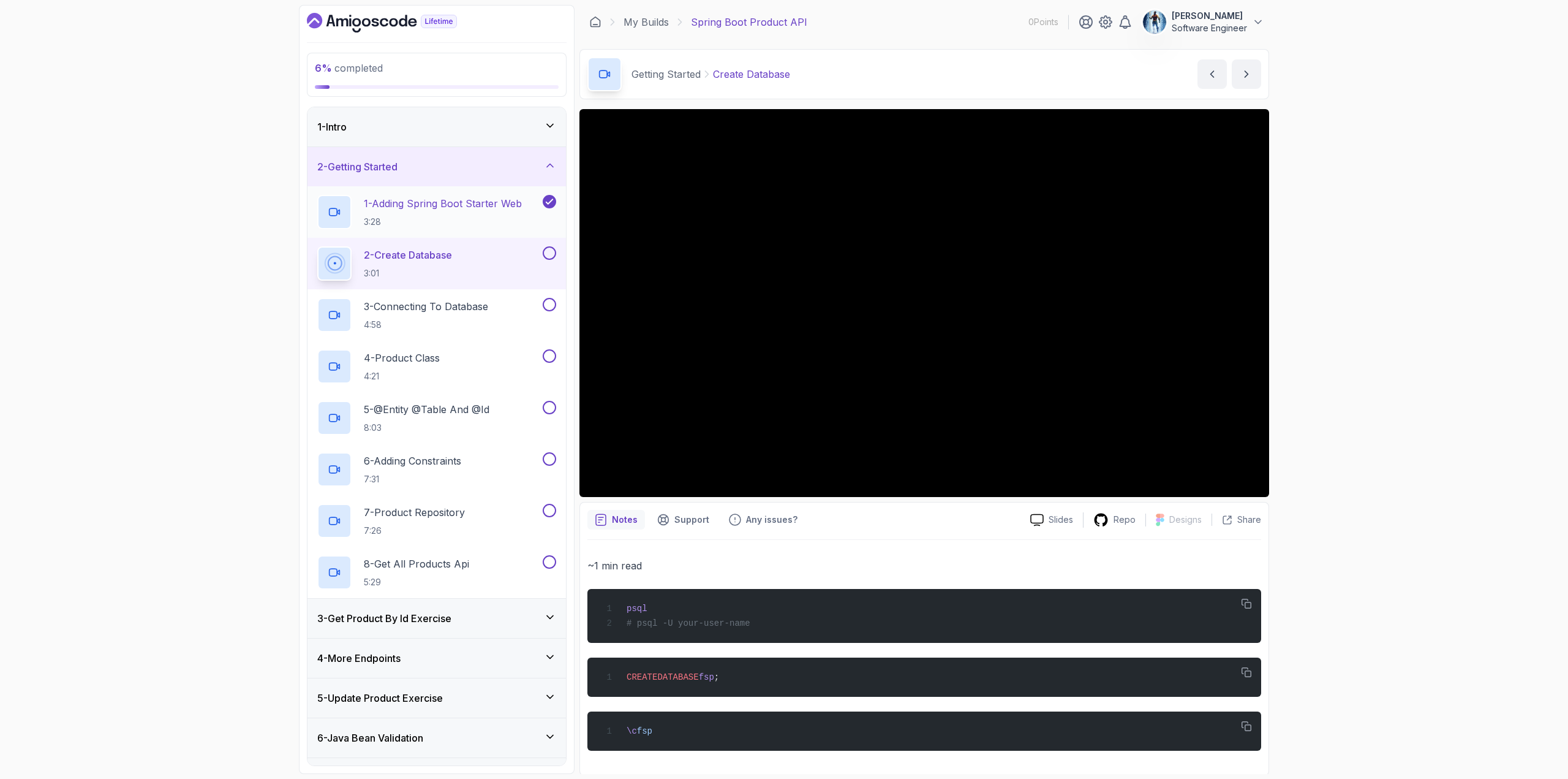
click at [455, 214] on h2 "1 - Adding Spring Boot Starter Web 3:28" at bounding box center [443, 212] width 158 height 32
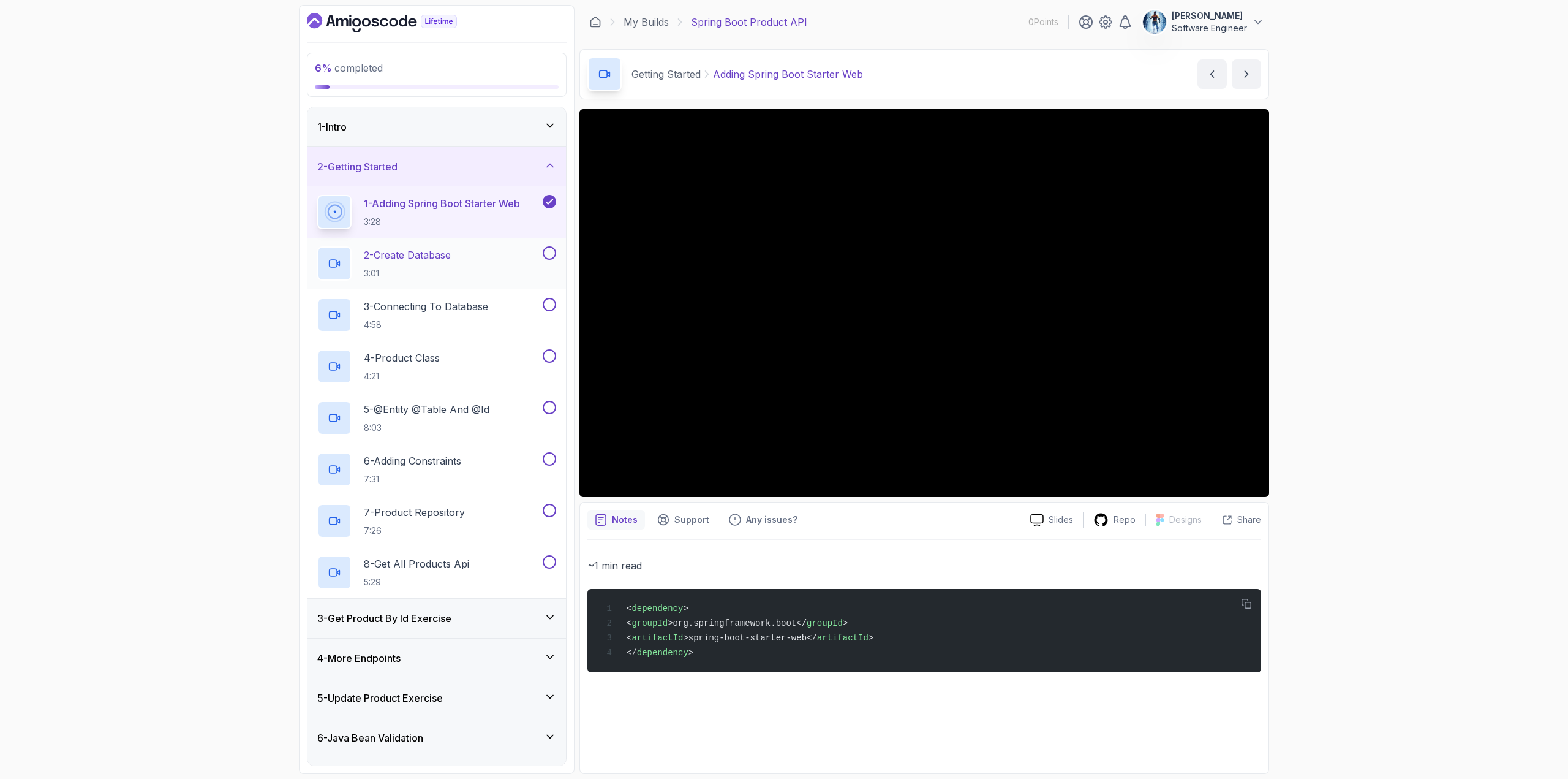
click at [408, 268] on p "3:01" at bounding box center [407, 273] width 87 height 12
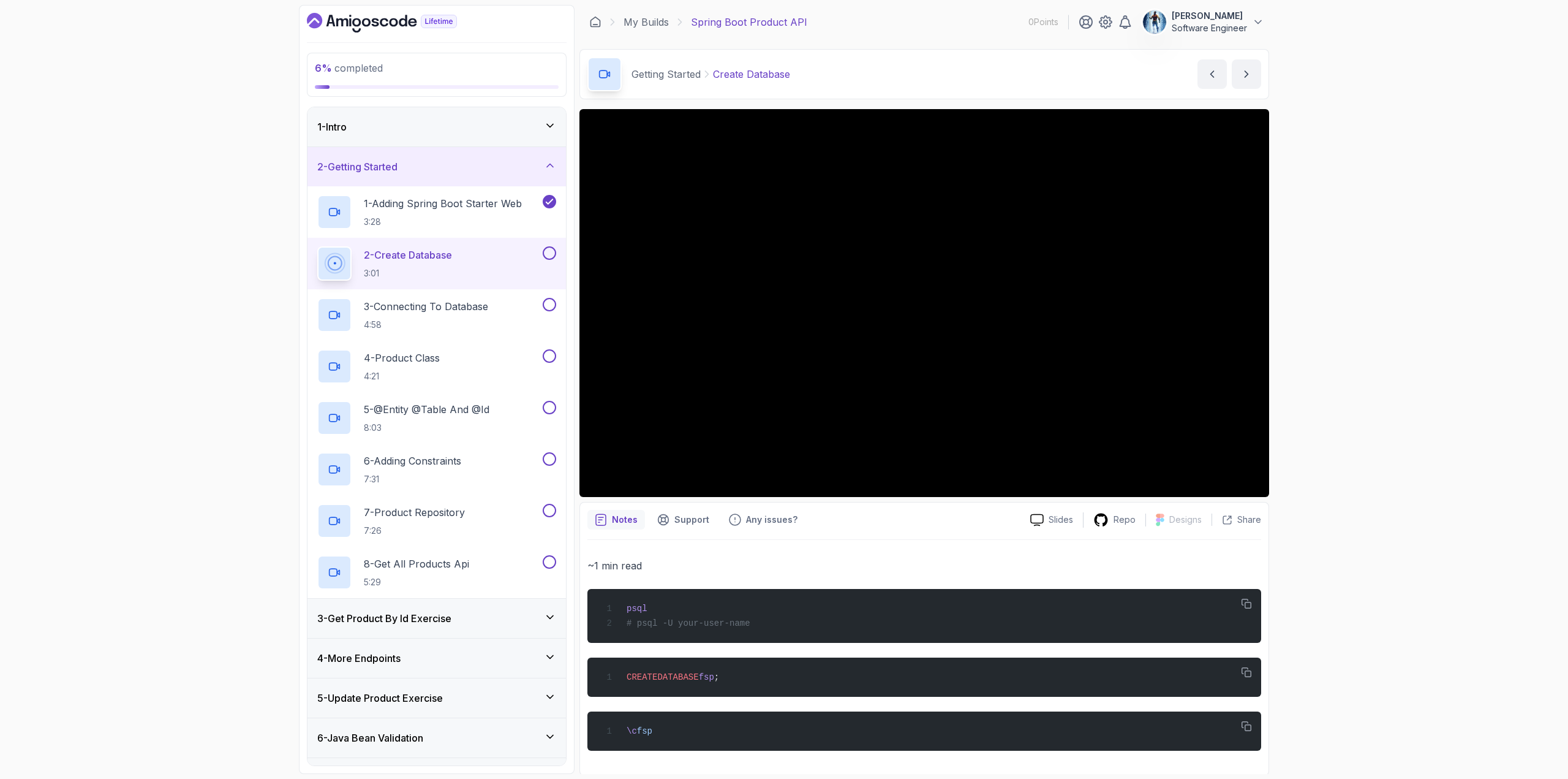
scroll to position [4, 0]
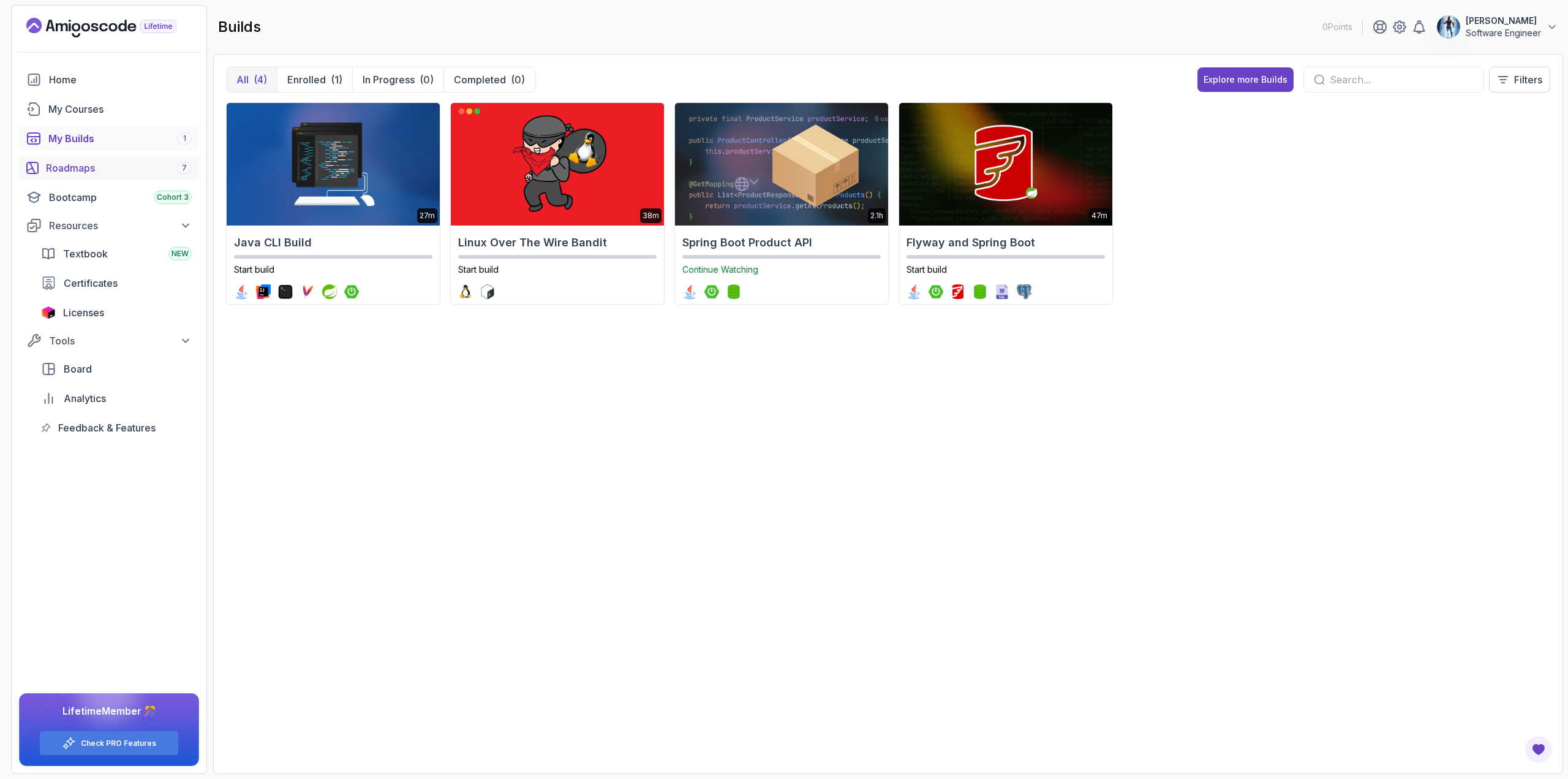
click at [81, 170] on div "Roadmaps 7" at bounding box center [119, 168] width 146 height 14
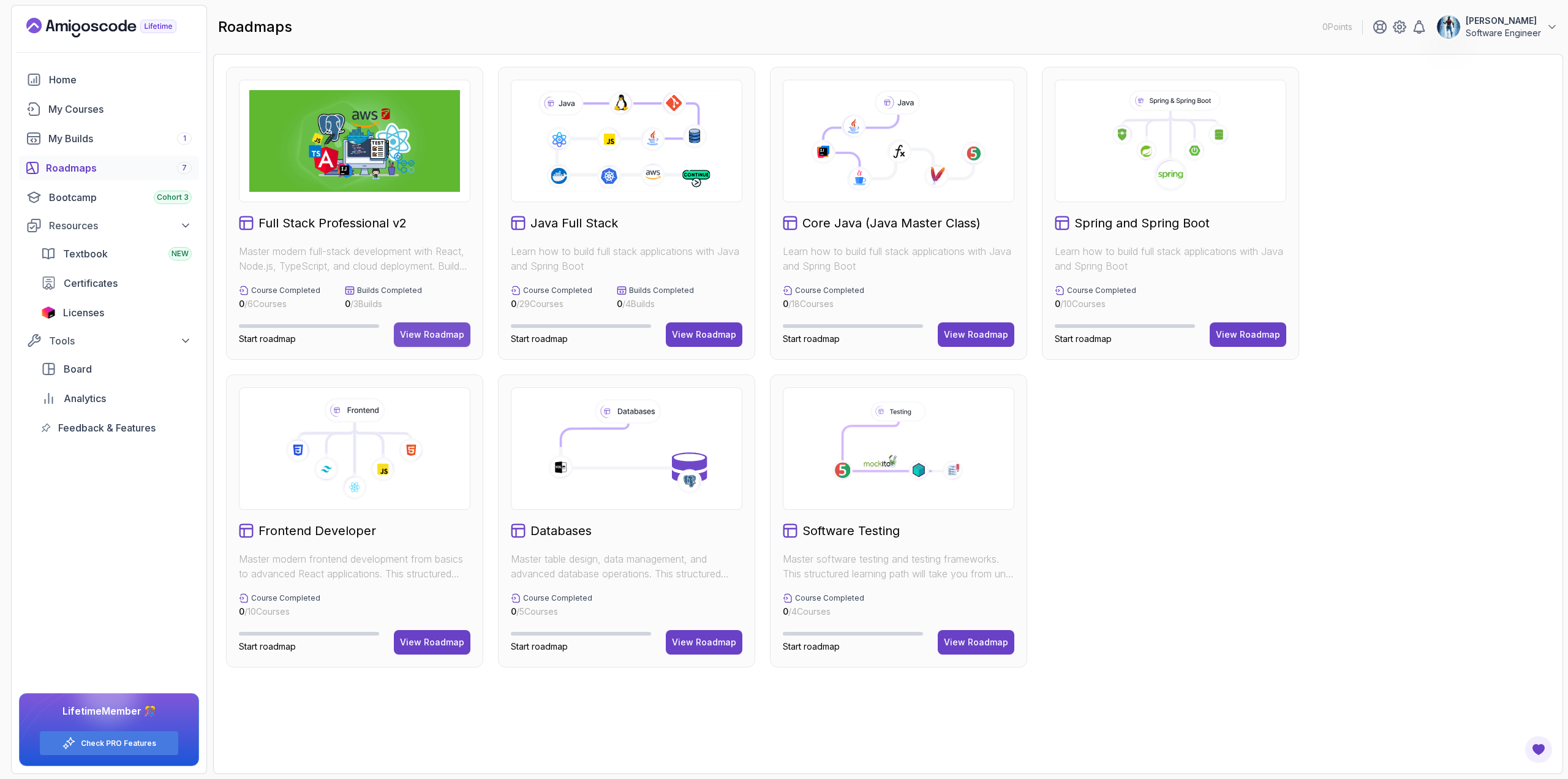
click at [423, 331] on div "View Roadmap" at bounding box center [431, 334] width 64 height 12
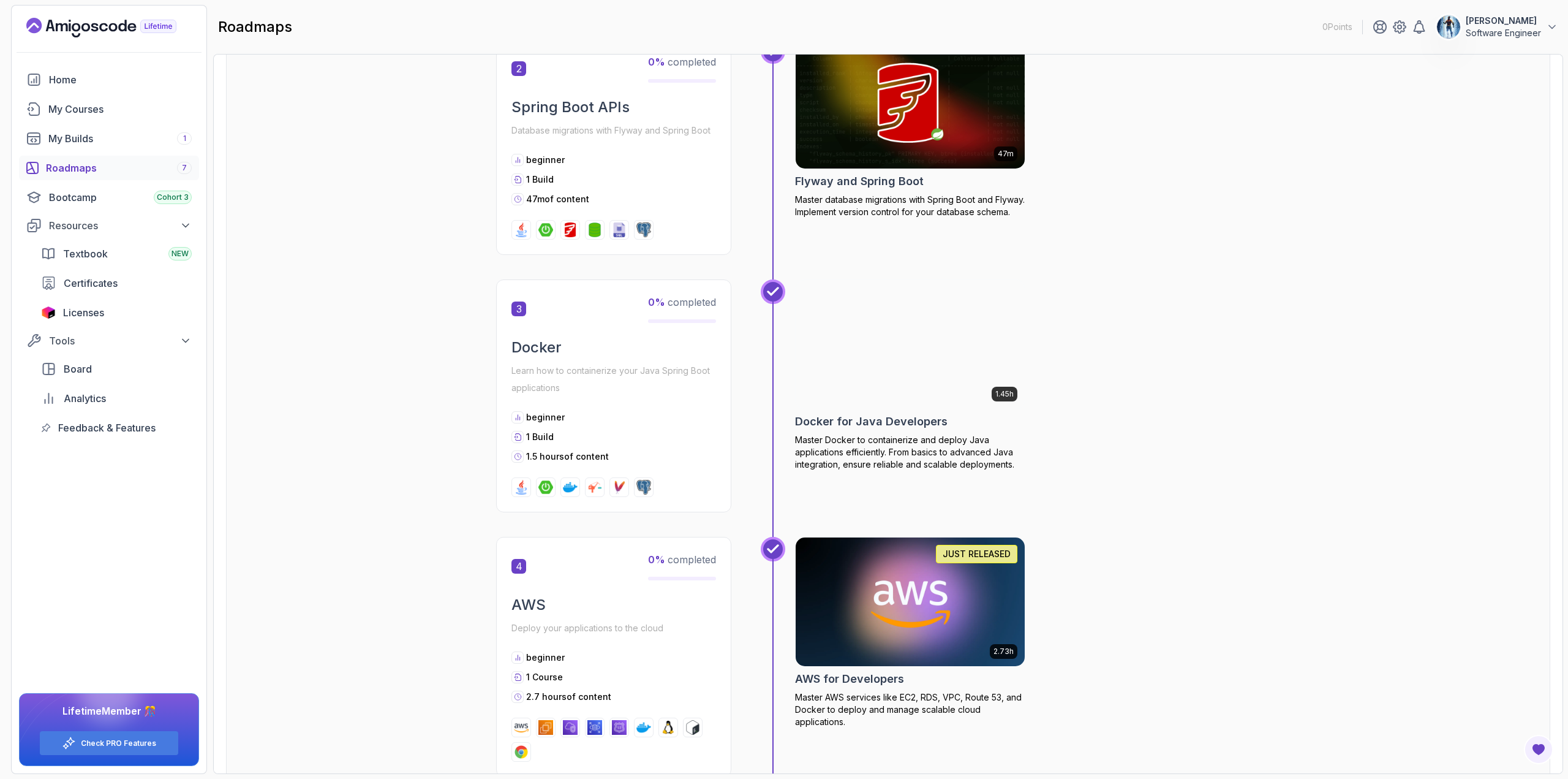
scroll to position [1208, 0]
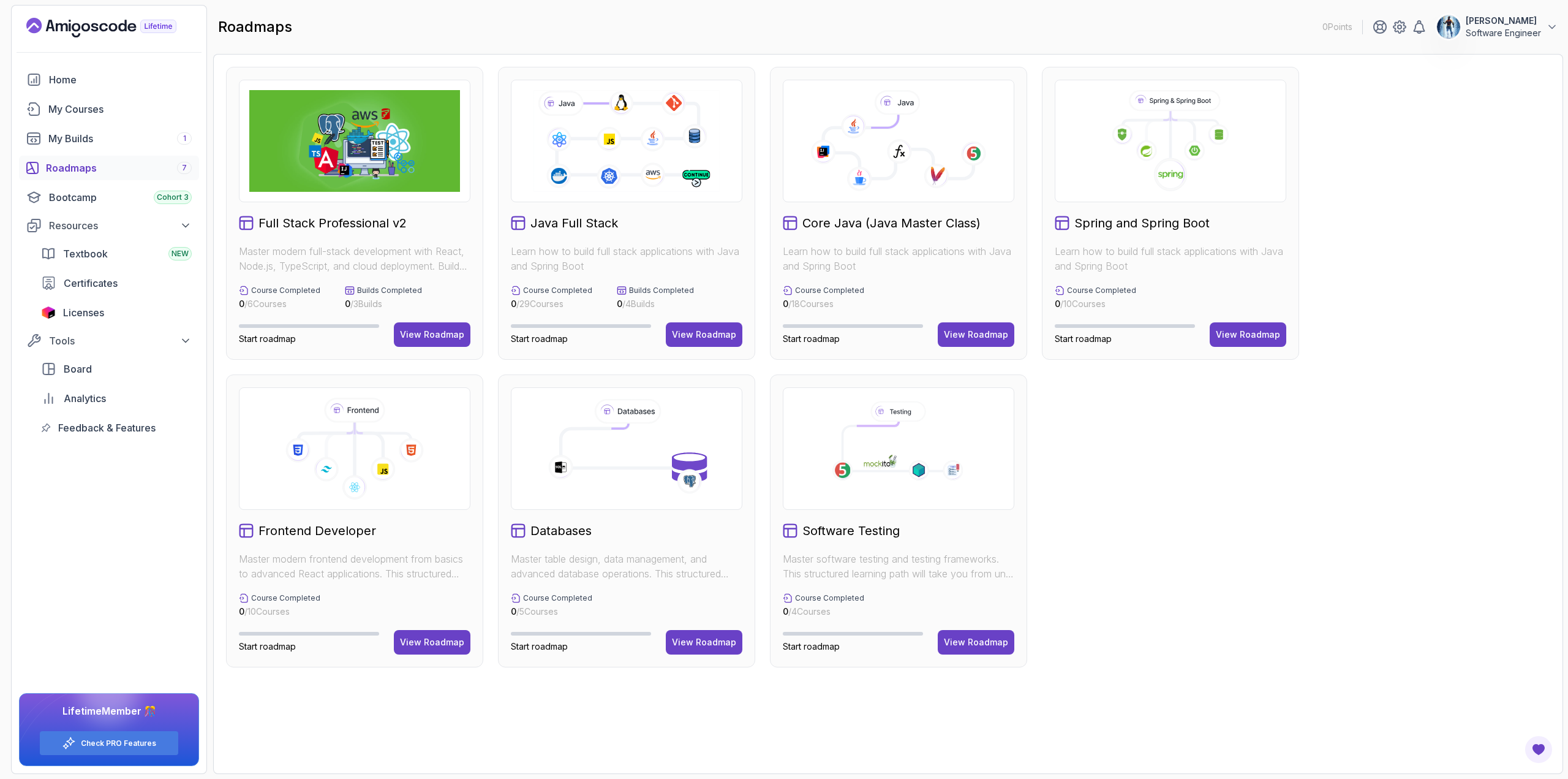
click at [557, 165] on icon at bounding box center [626, 141] width 189 height 106
click at [706, 333] on div "View Roadmap" at bounding box center [704, 334] width 64 height 12
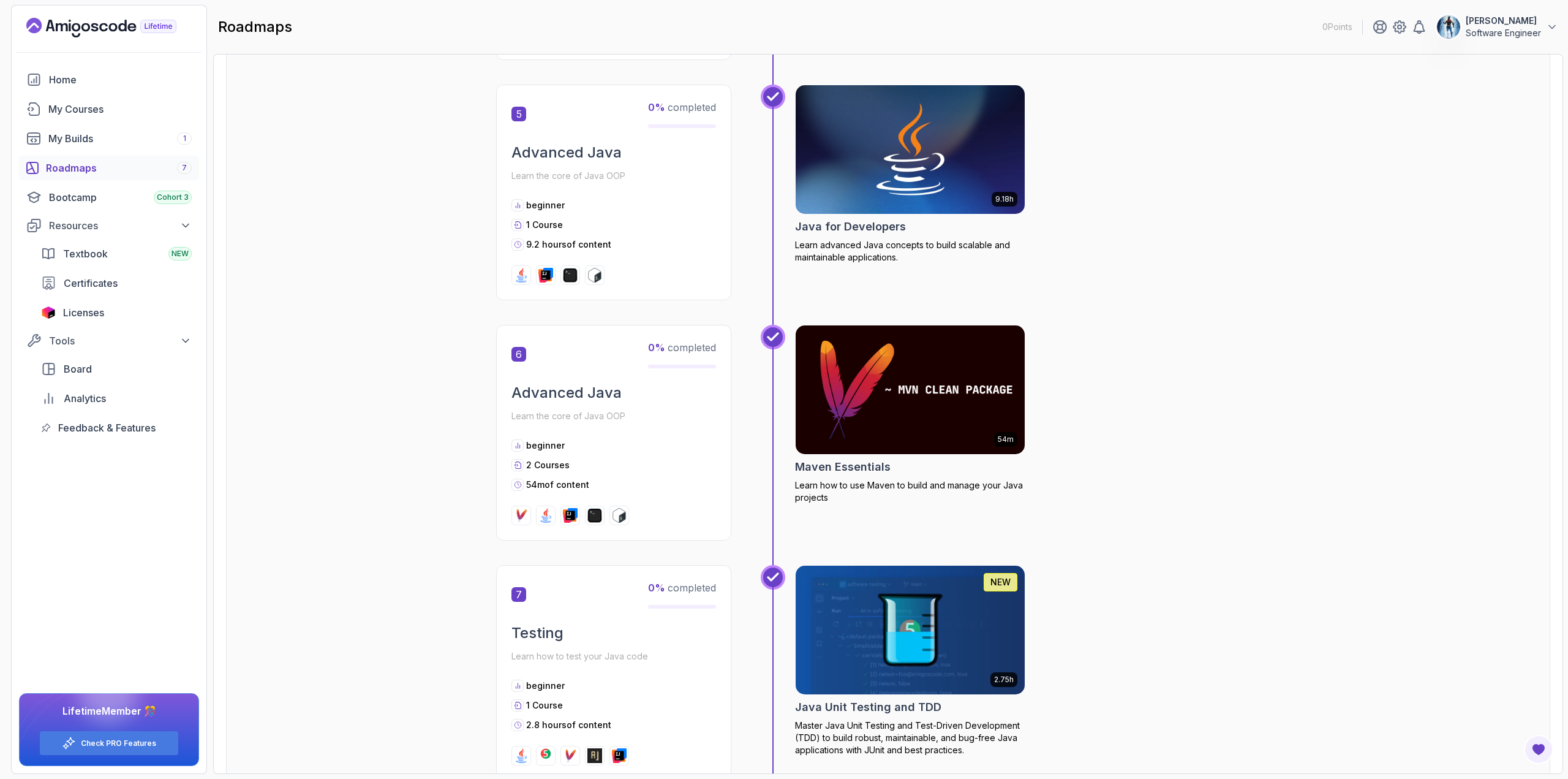
scroll to position [1165, 0]
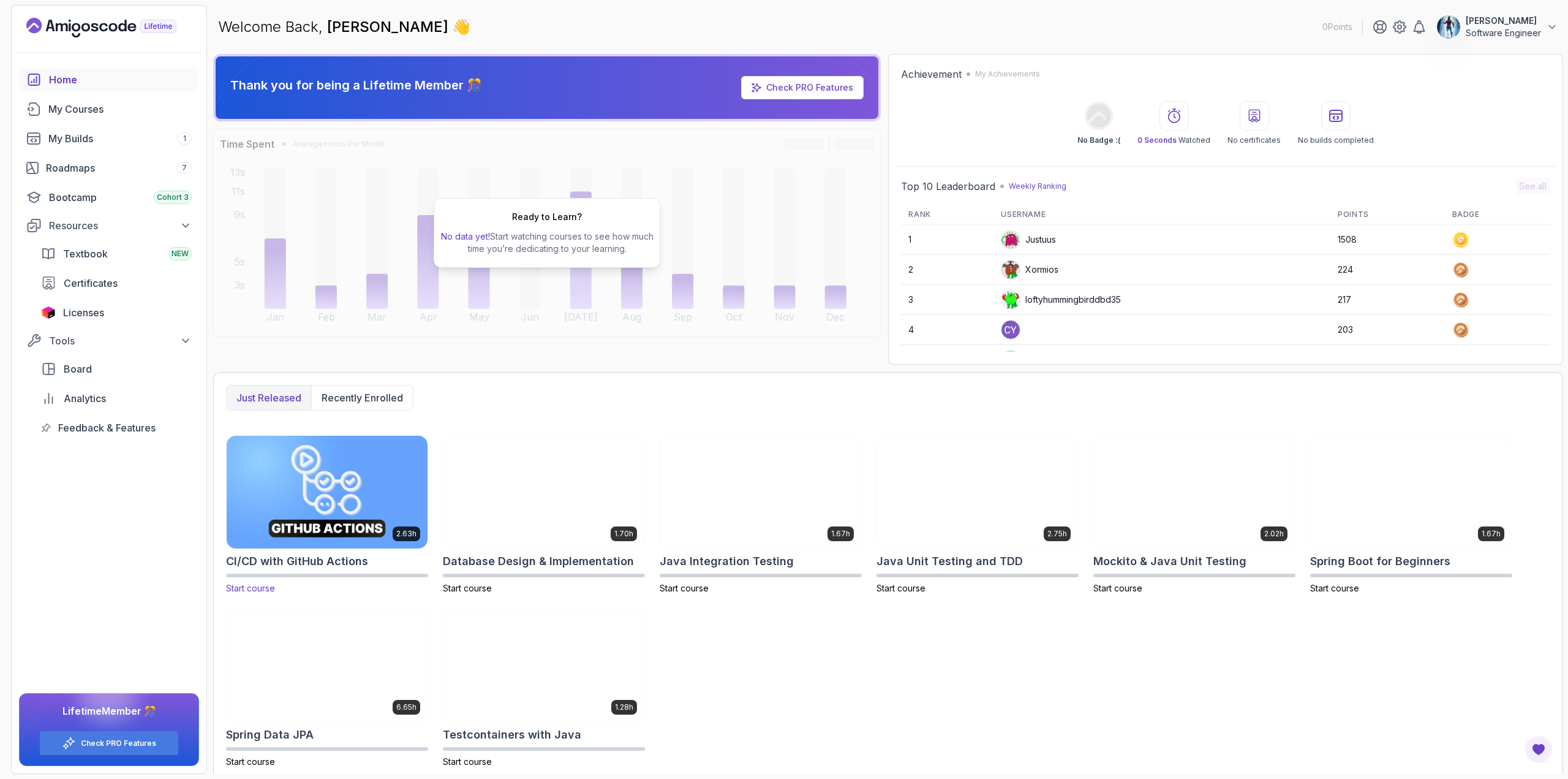
scroll to position [6, 0]
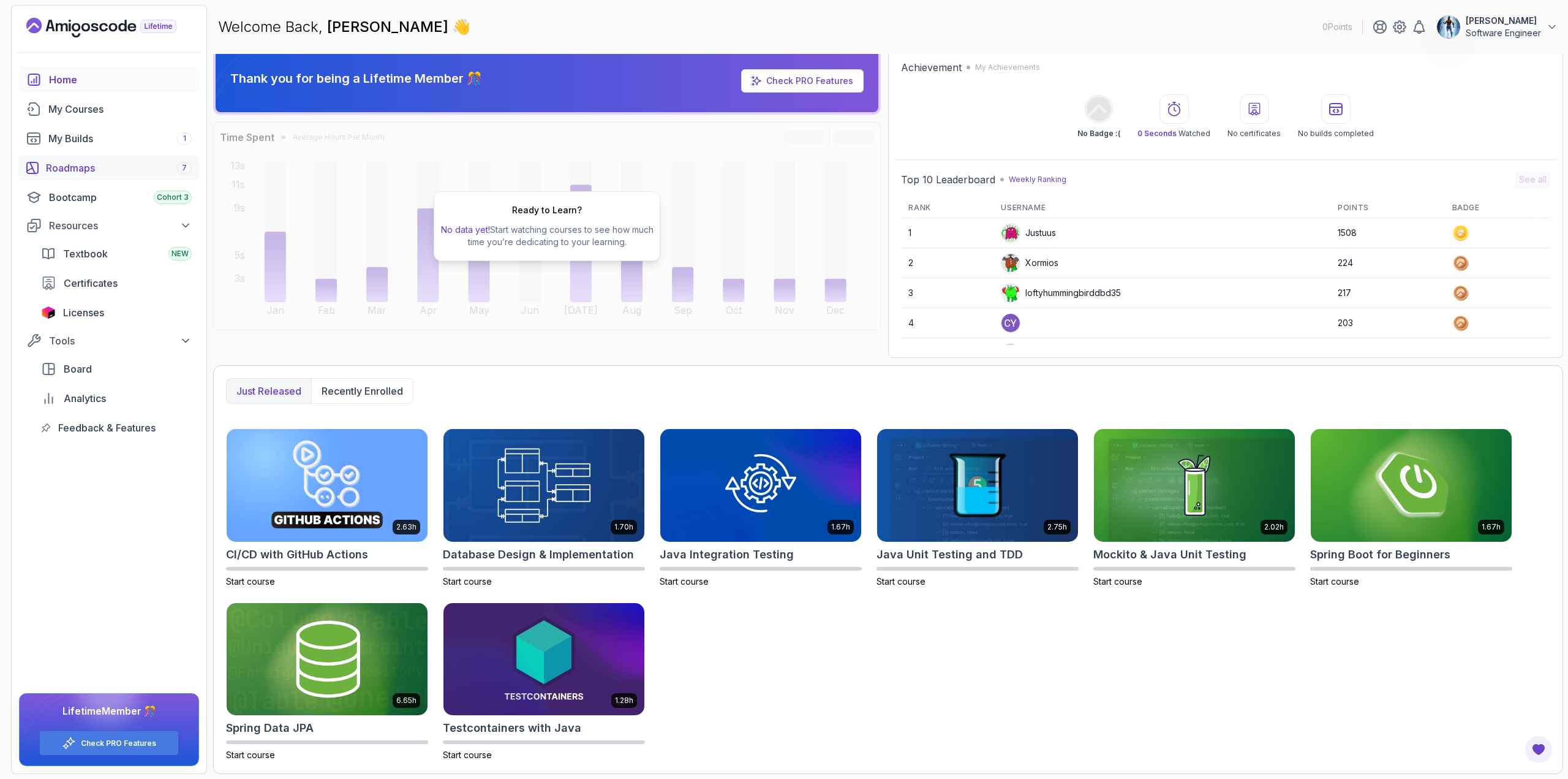
click at [92, 170] on div "Roadmaps 7" at bounding box center [119, 168] width 146 height 14
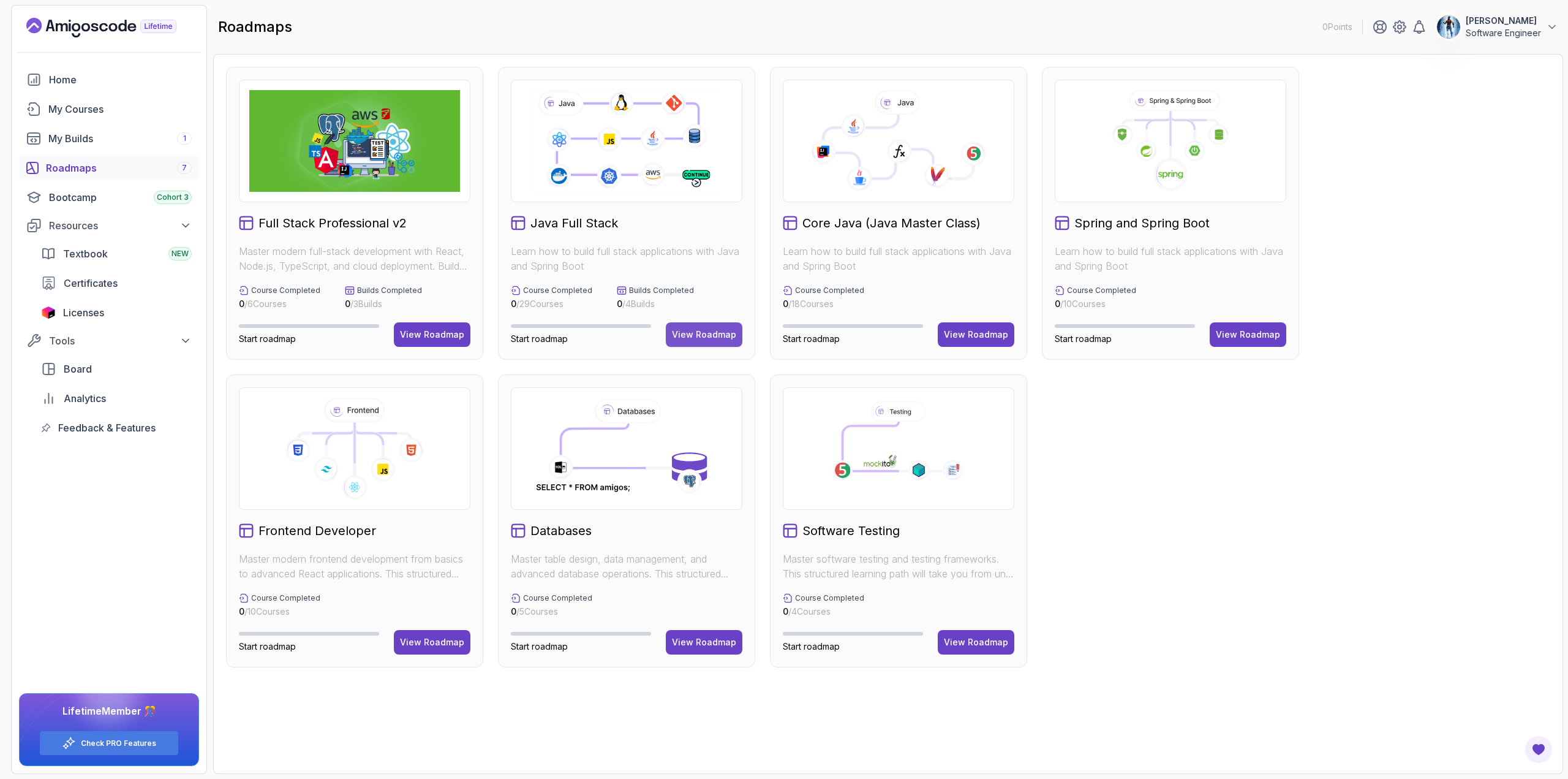
click at [702, 336] on div "View Roadmap" at bounding box center [704, 334] width 64 height 12
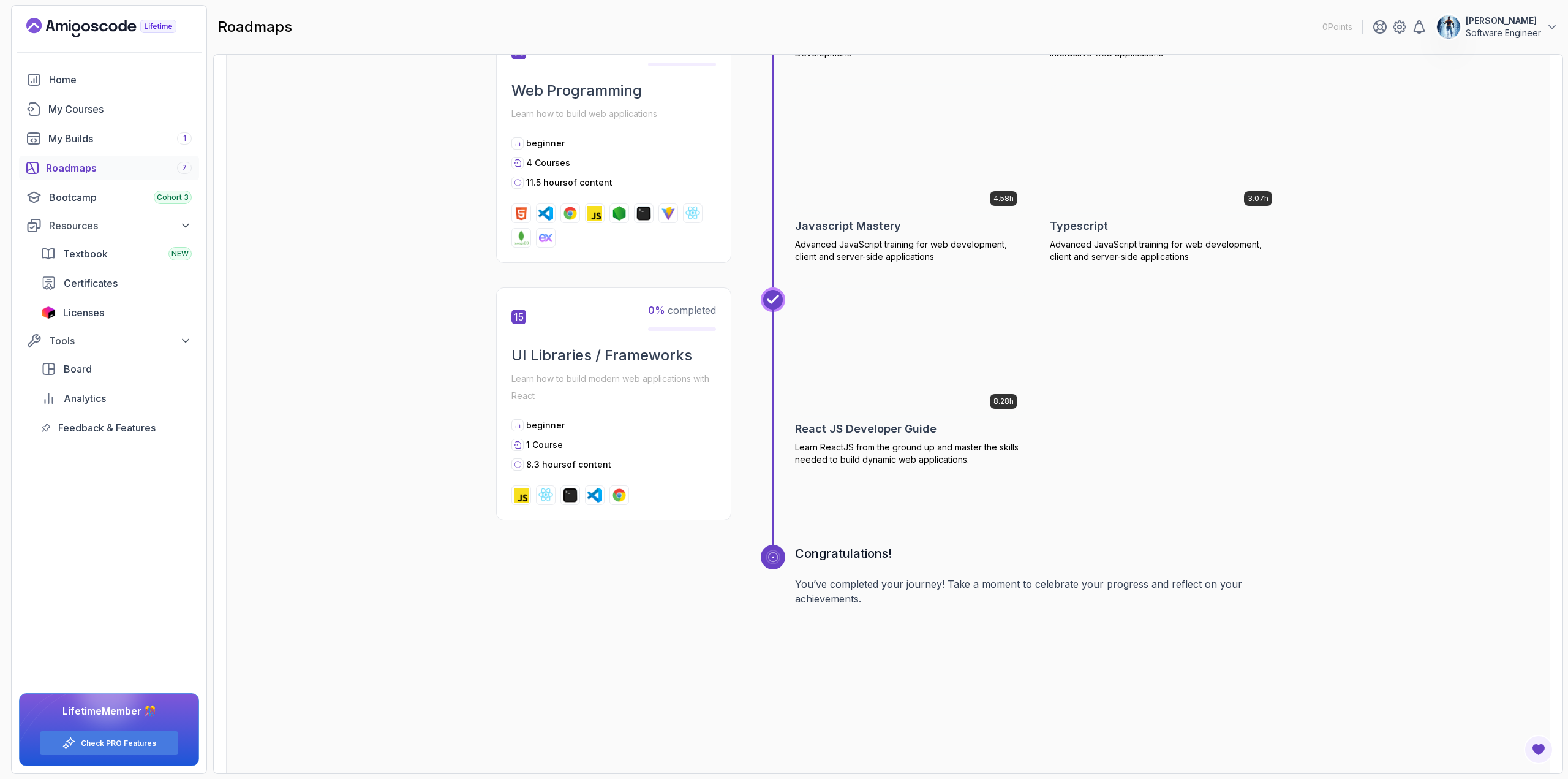
scroll to position [4583, 0]
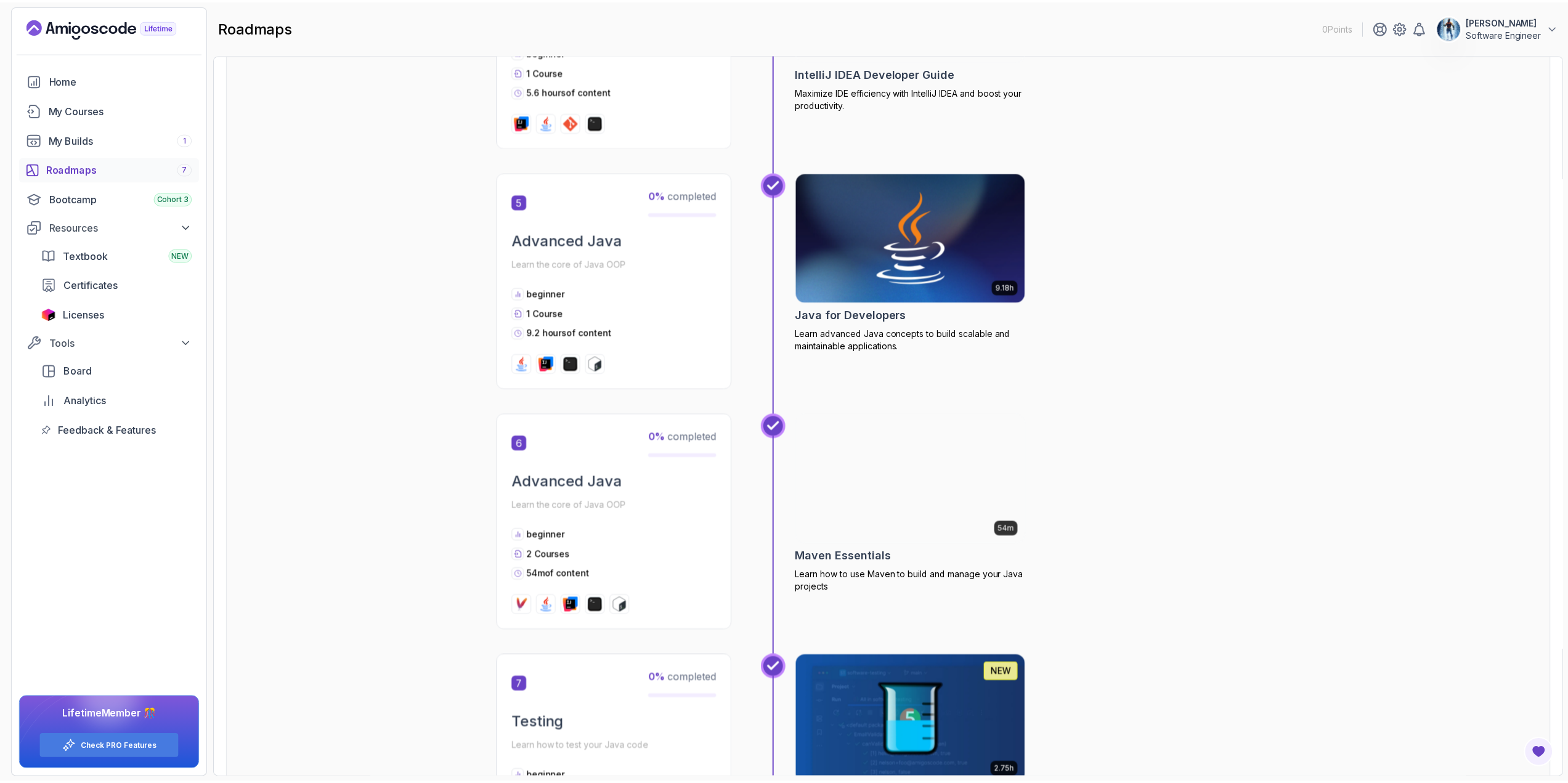
scroll to position [1601, 0]
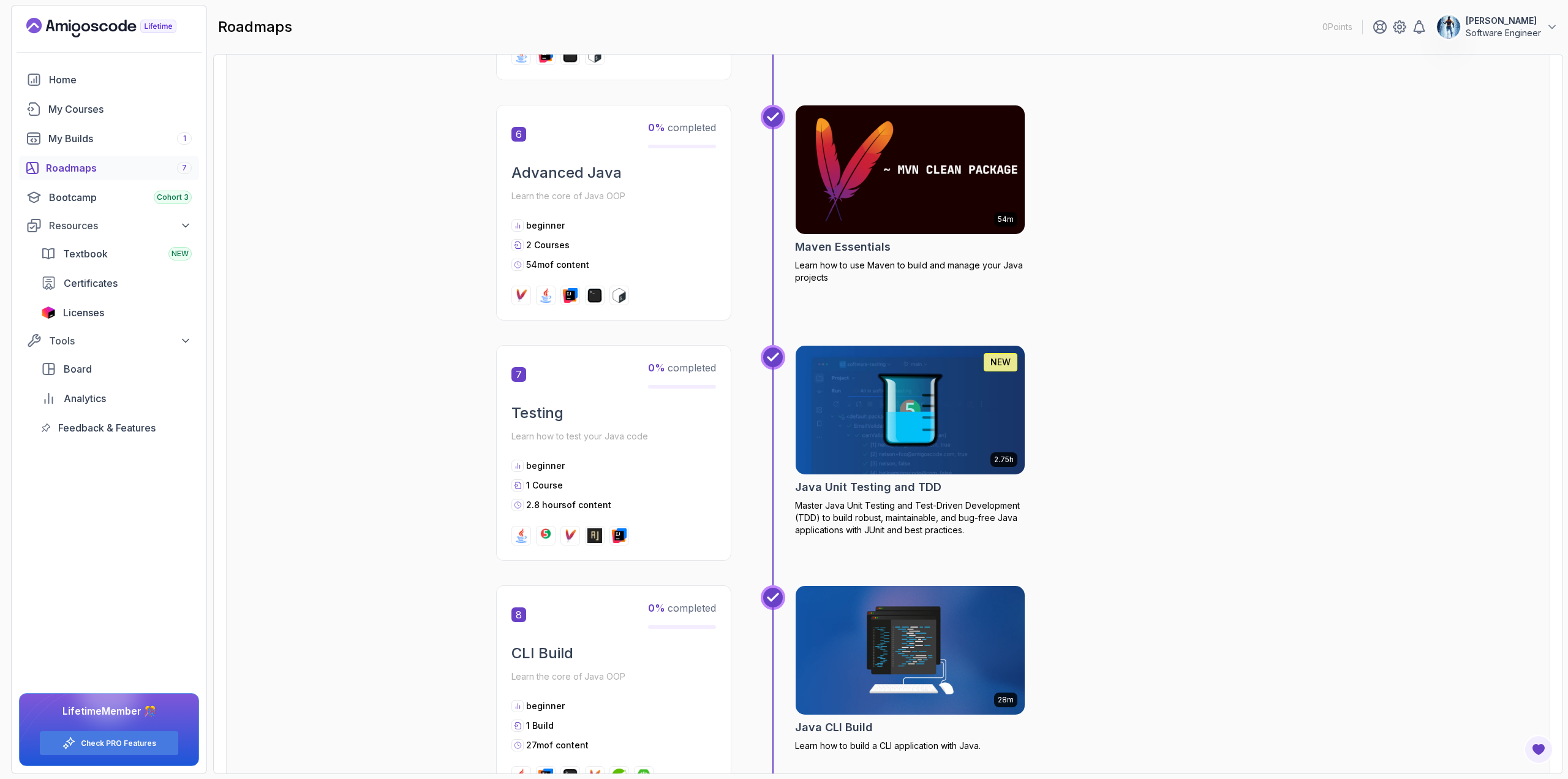
click at [851, 193] on img at bounding box center [910, 169] width 241 height 135
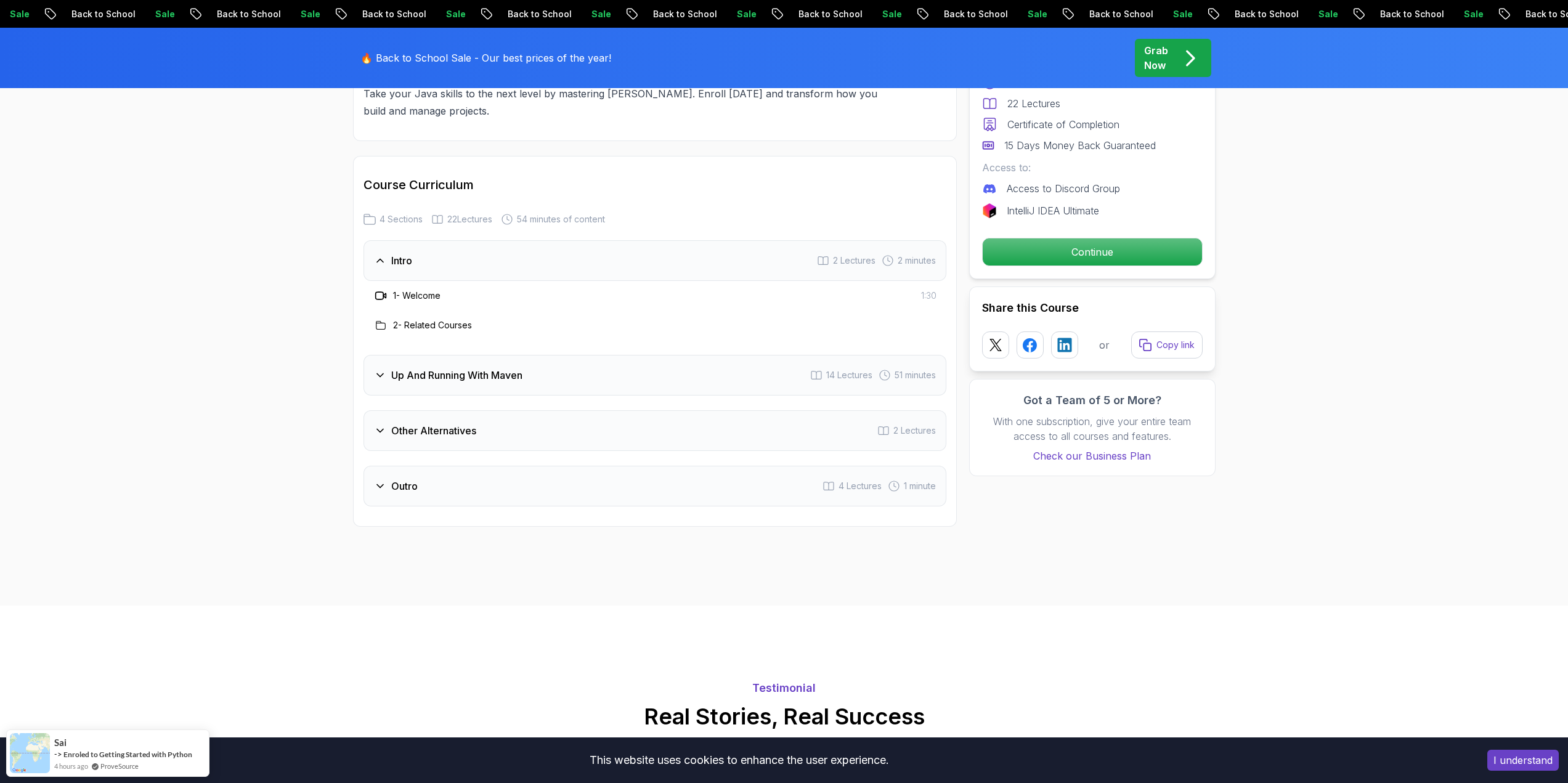
scroll to position [1355, 0]
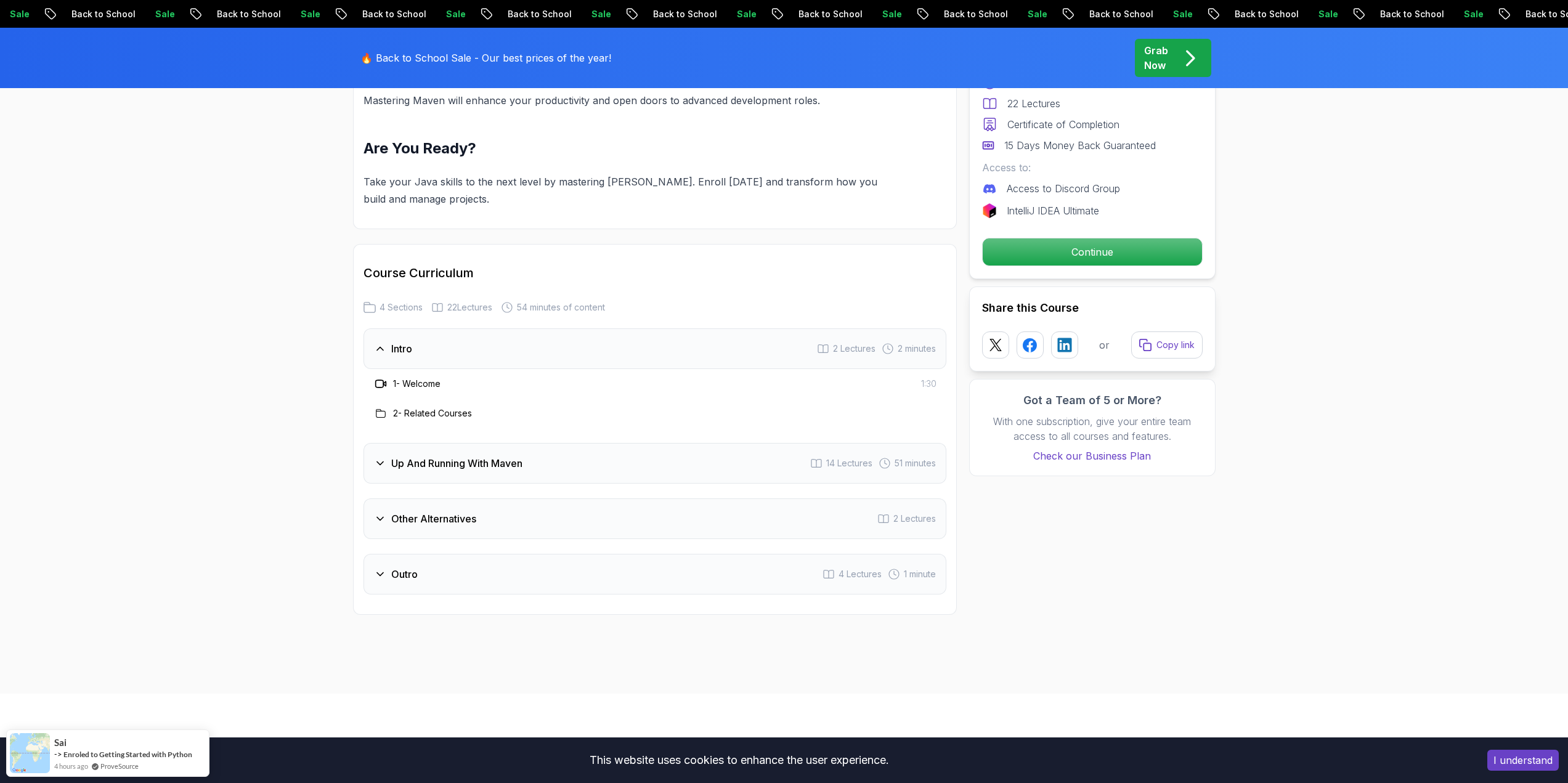
click at [519, 477] on div "Up And Running With Maven 14 Lectures 51 minutes" at bounding box center [655, 463] width 583 height 40
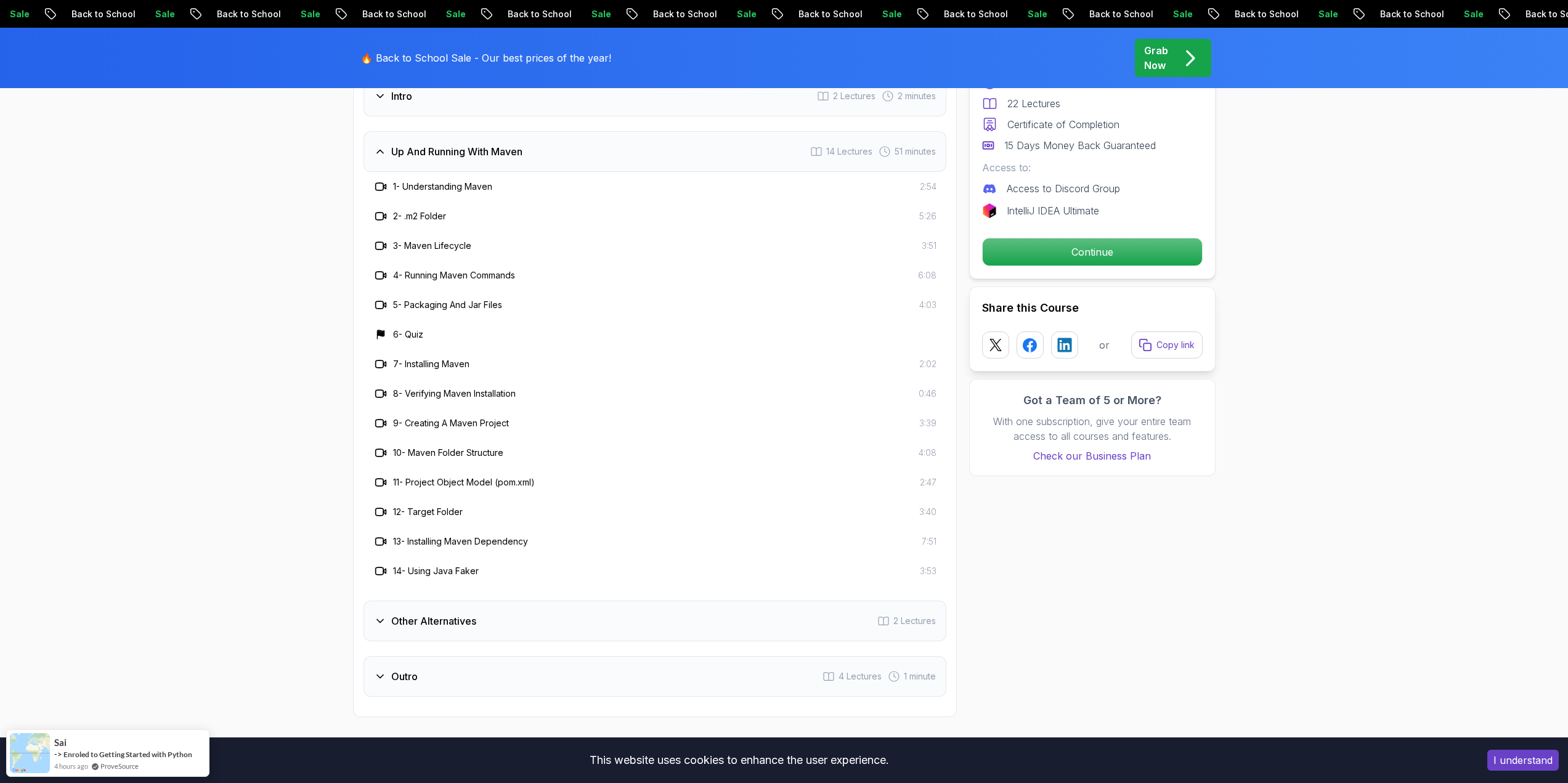
scroll to position [1601, 0]
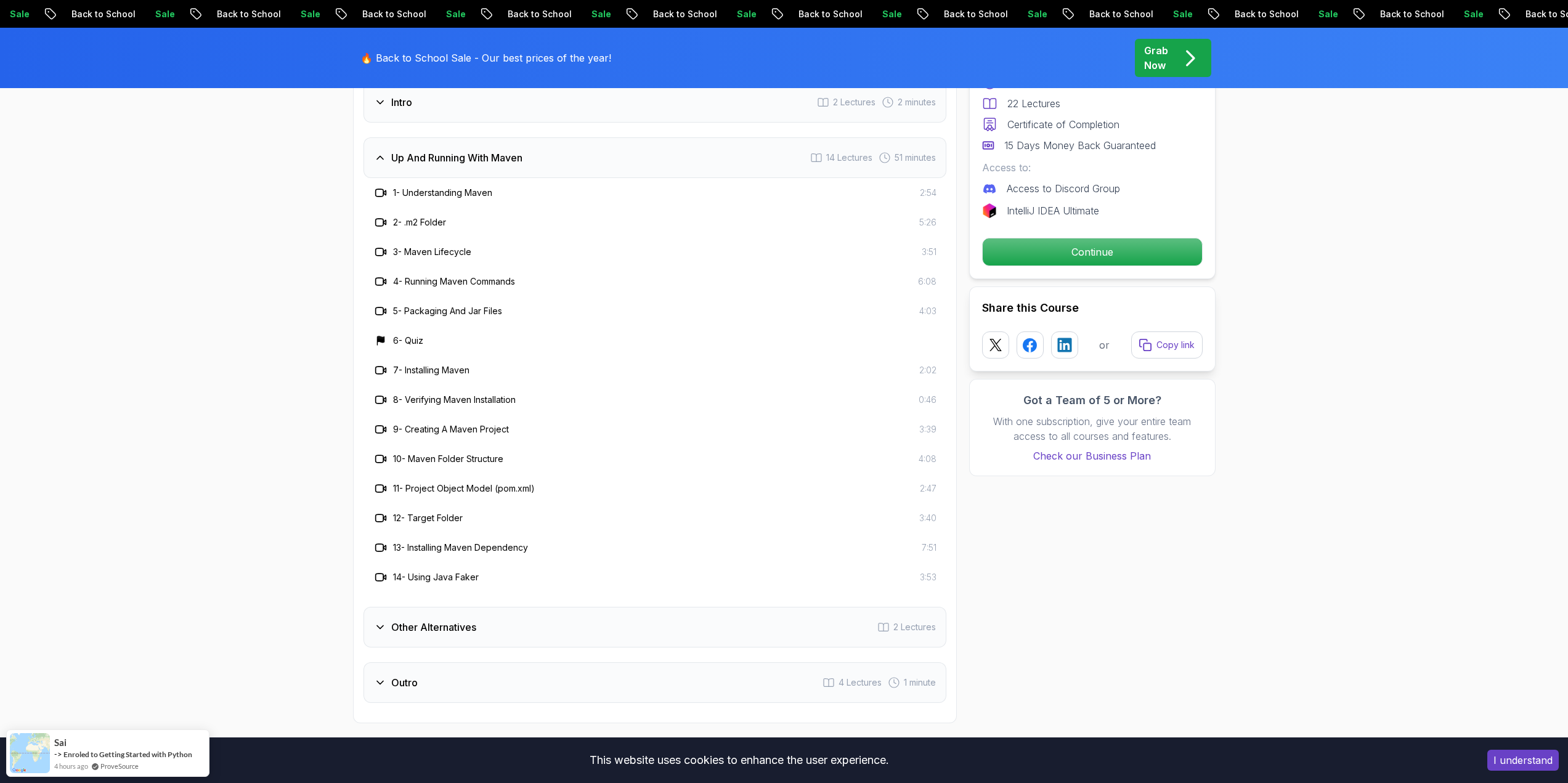
click at [472, 630] on h3 "Other Alternatives" at bounding box center [434, 627] width 85 height 14
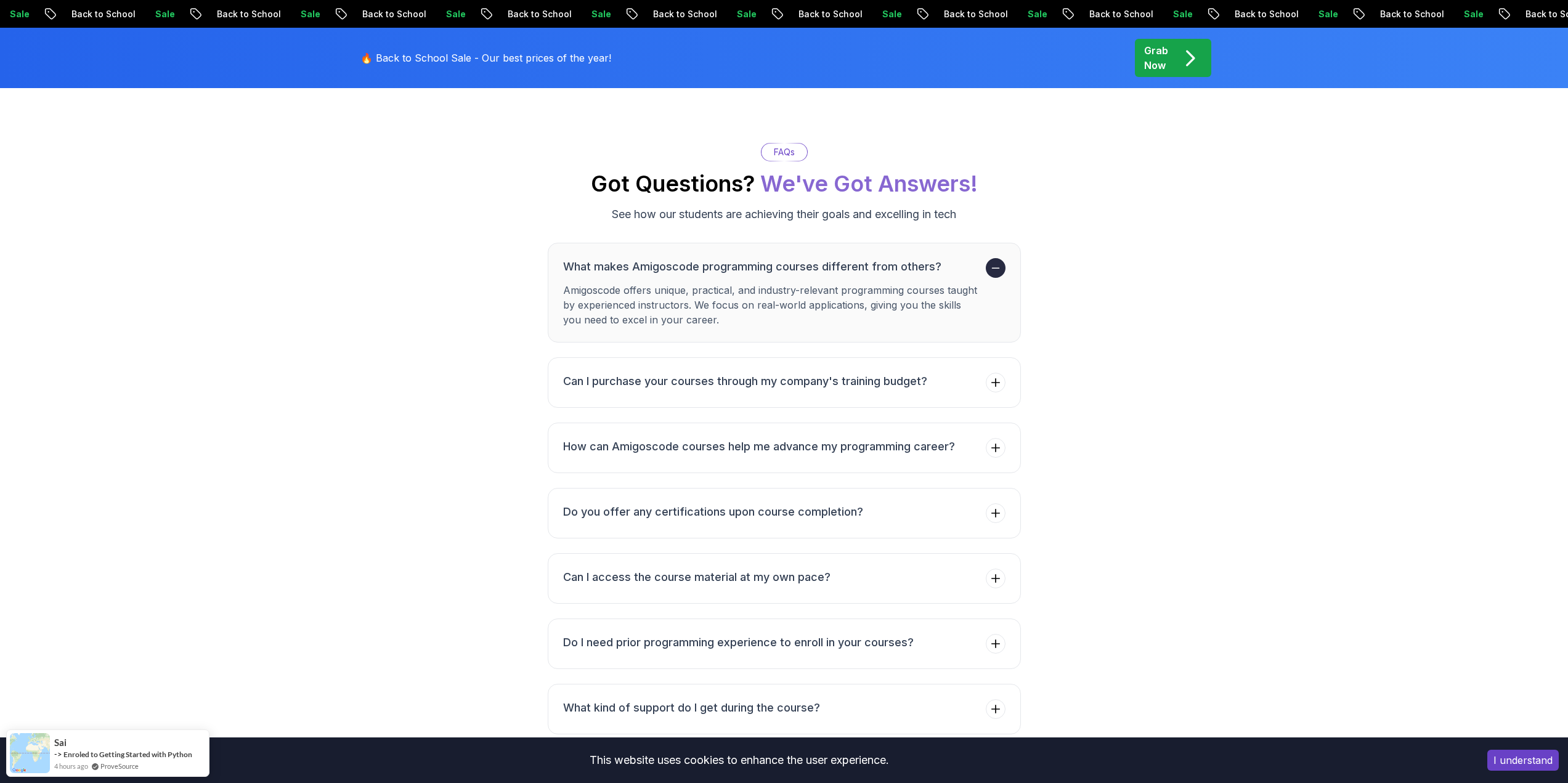
scroll to position [2587, 0]
